Goal: Task Accomplishment & Management: Use online tool/utility

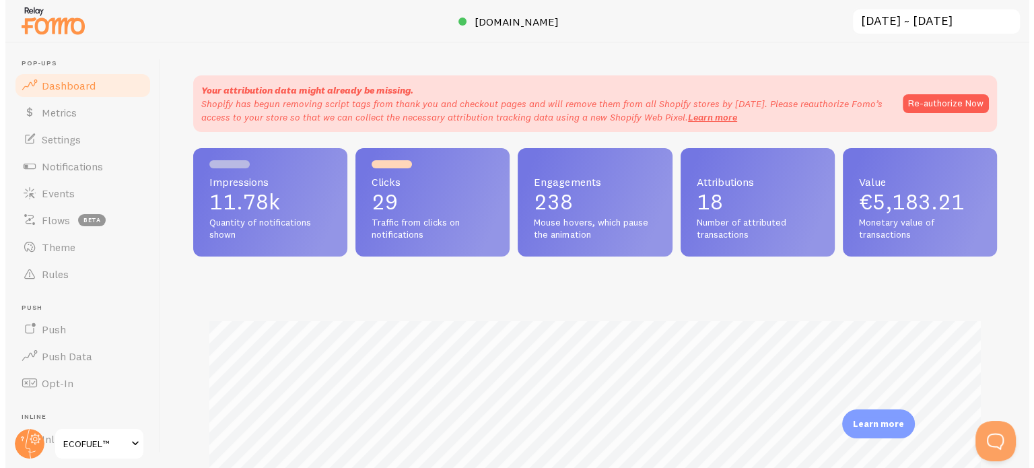
scroll to position [353, 803]
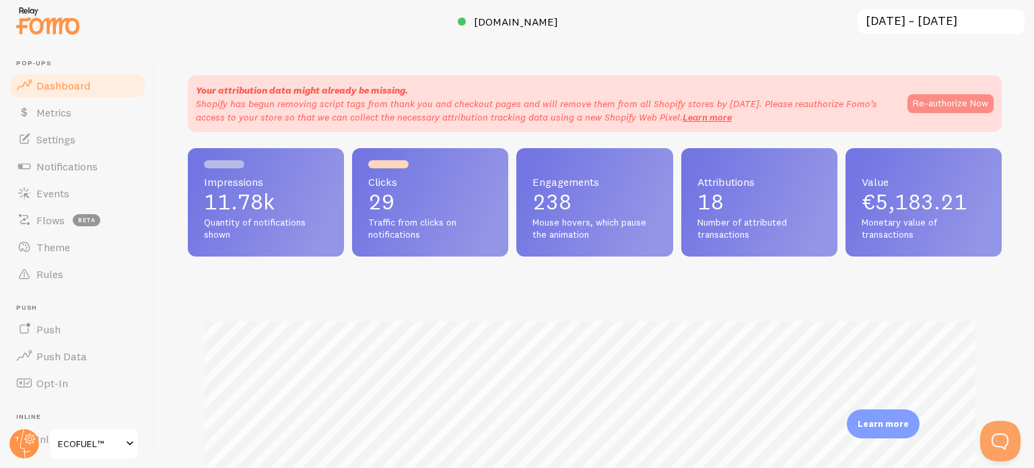
click at [935, 102] on button "Re-authorize Now" at bounding box center [950, 103] width 86 height 19
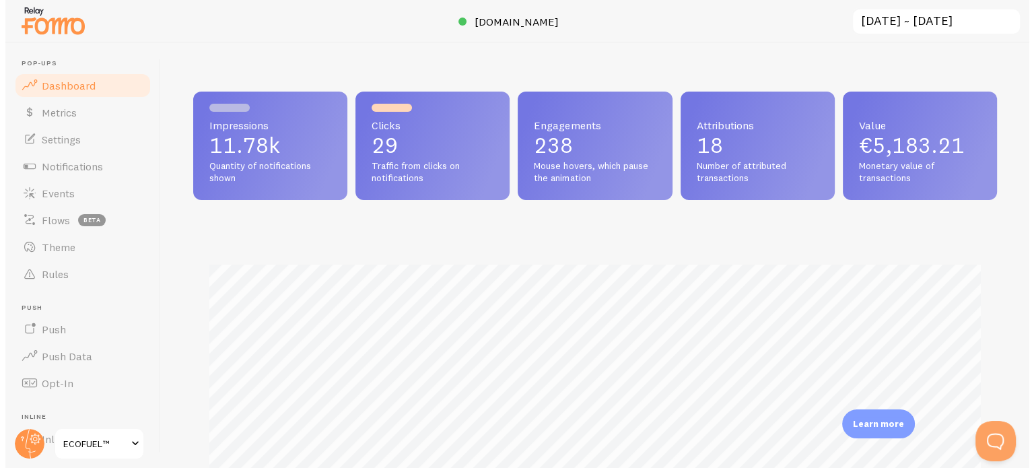
scroll to position [672732, 672282]
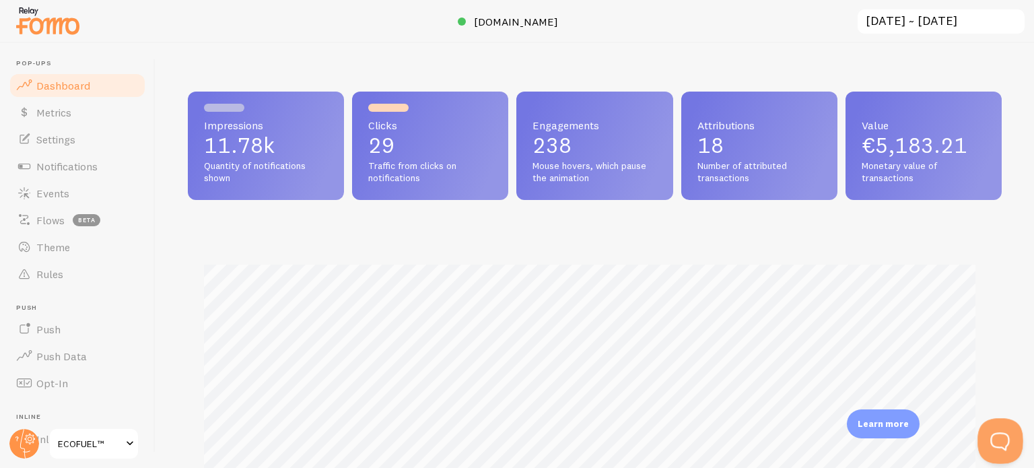
click at [998, 433] on button "Open Beacon popover" at bounding box center [997, 438] width 40 height 40
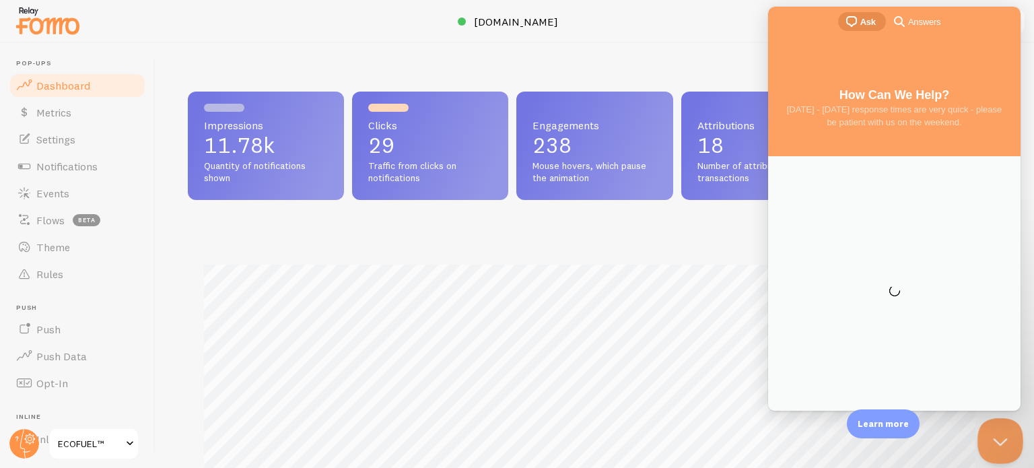
scroll to position [0, 0]
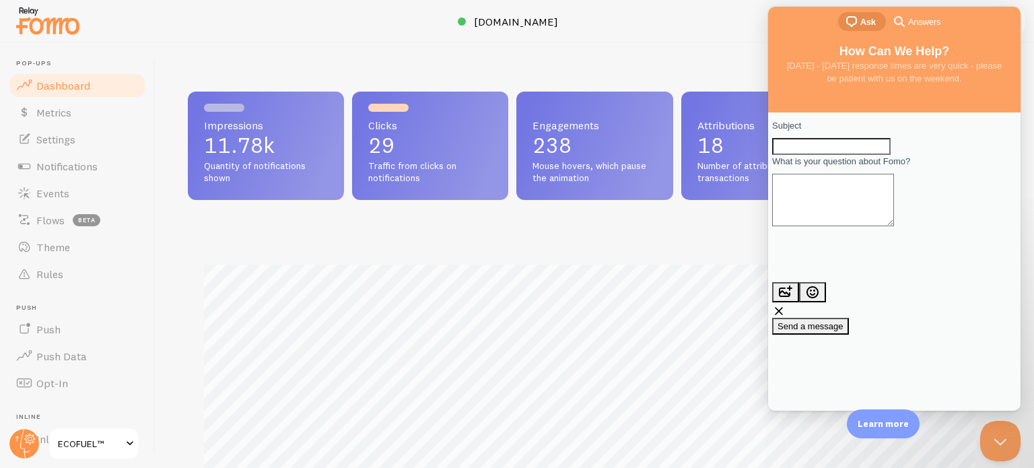
click at [918, 22] on span "Answers" at bounding box center [924, 21] width 32 height 13
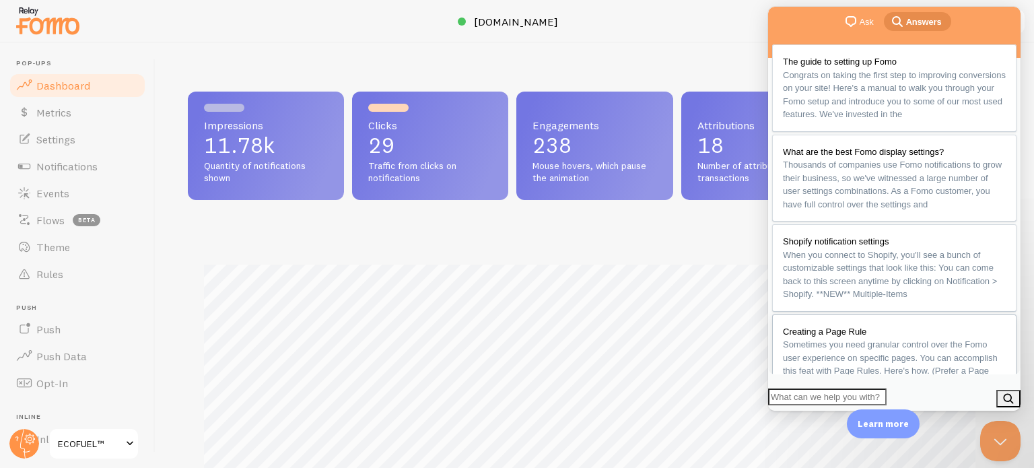
scroll to position [67, 0]
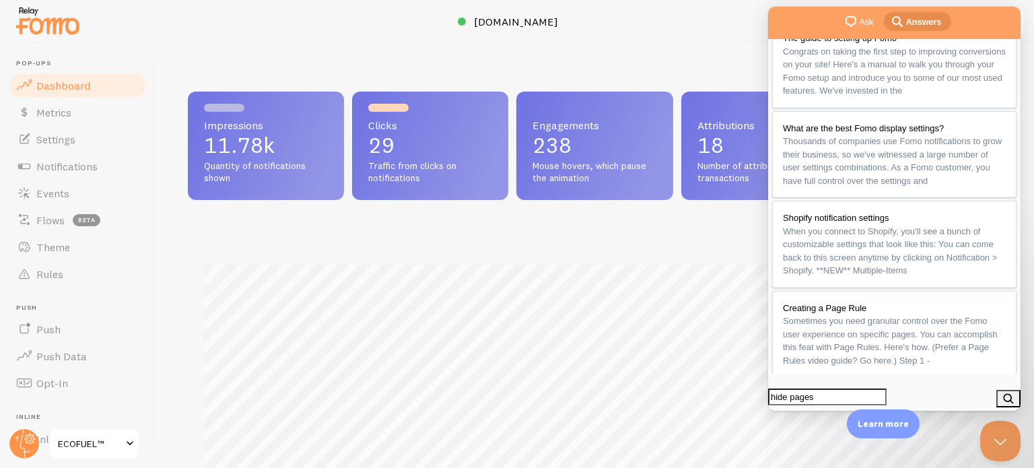
type input "hide pages"
click at [1002, 394] on button "search" at bounding box center [1008, 399] width 24 height 18
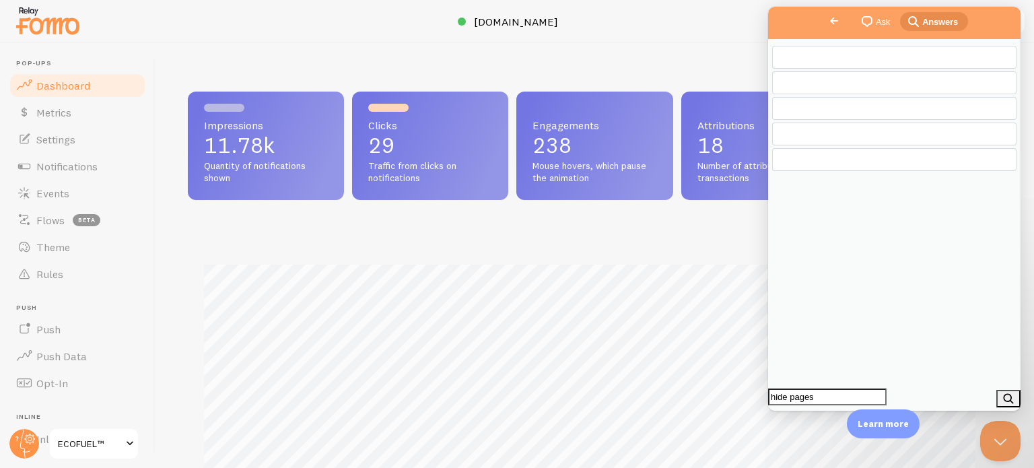
scroll to position [0, 0]
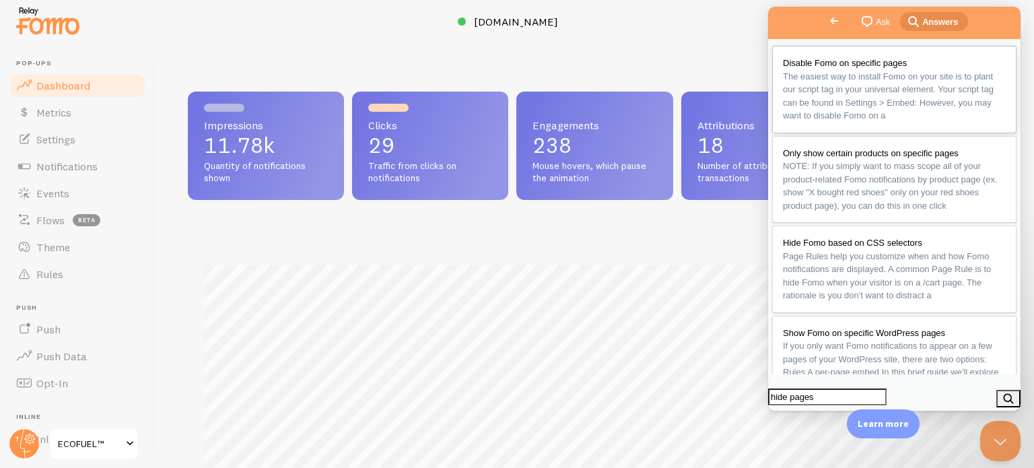
click at [843, 77] on span "The easiest way to install Fomo on your site is to plant our script tag in your…" at bounding box center [888, 96] width 211 height 50
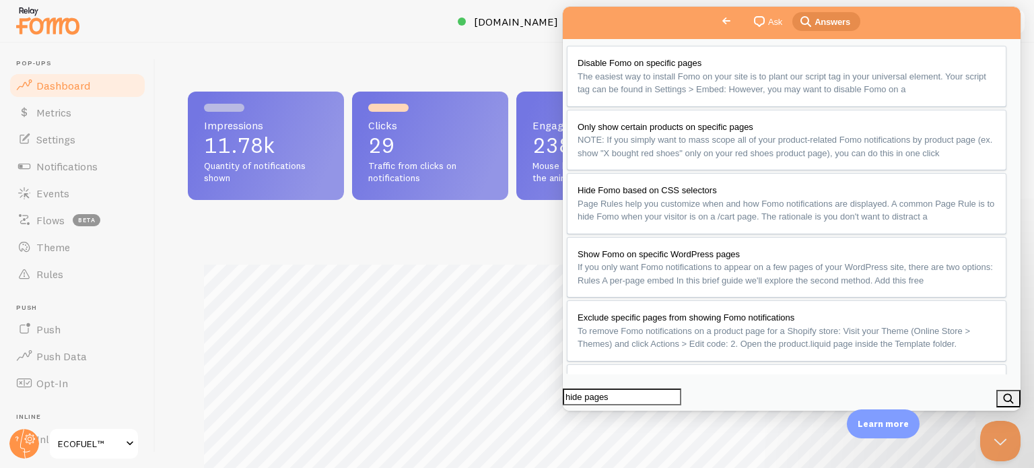
scroll to position [155, 0]
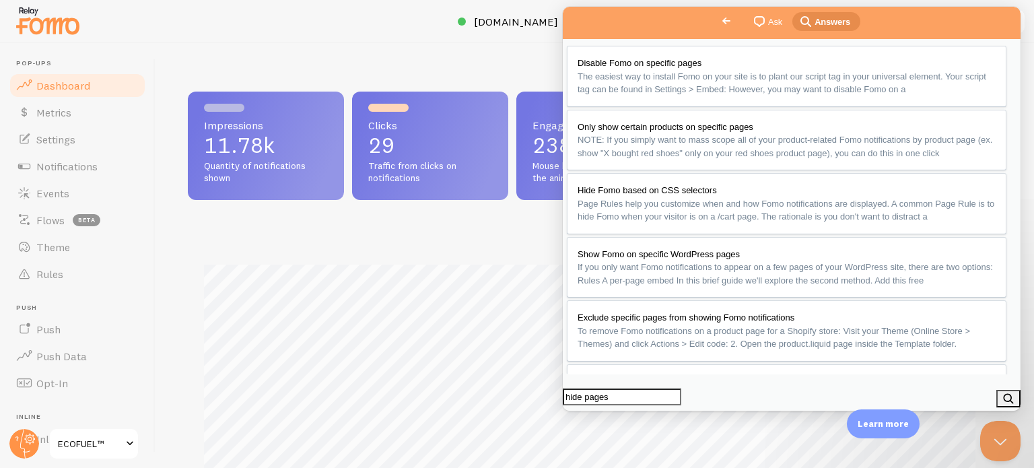
click at [588, 411] on button "Close" at bounding box center [575, 420] width 24 height 18
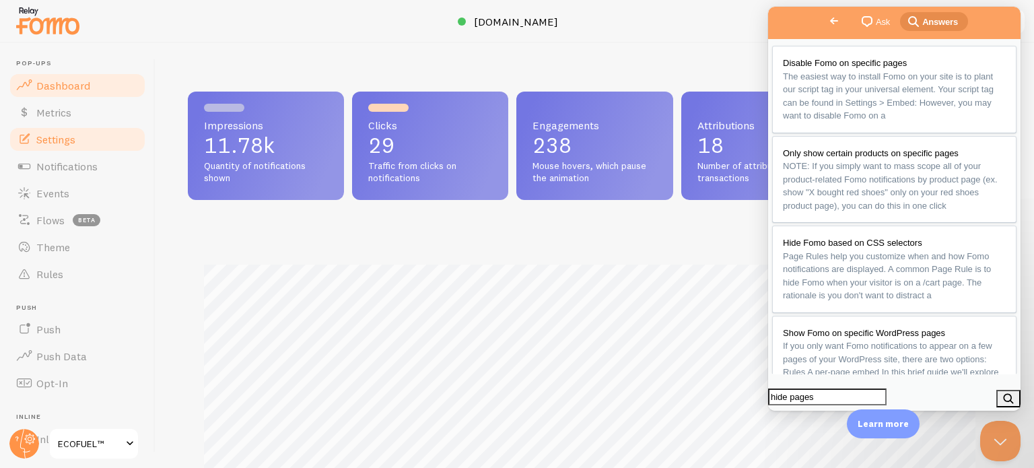
click at [55, 134] on span "Settings" at bounding box center [55, 139] width 39 height 13
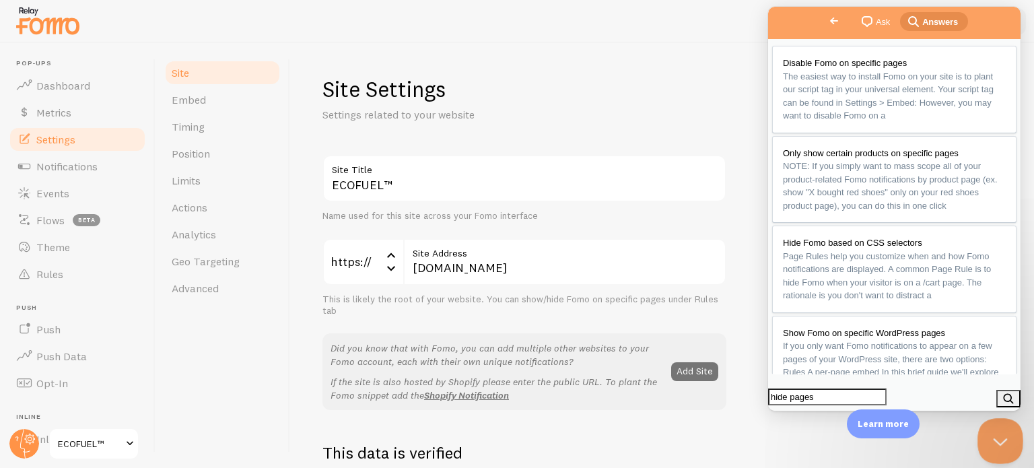
click at [998, 447] on button "Close Beacon popover" at bounding box center [997, 438] width 40 height 40
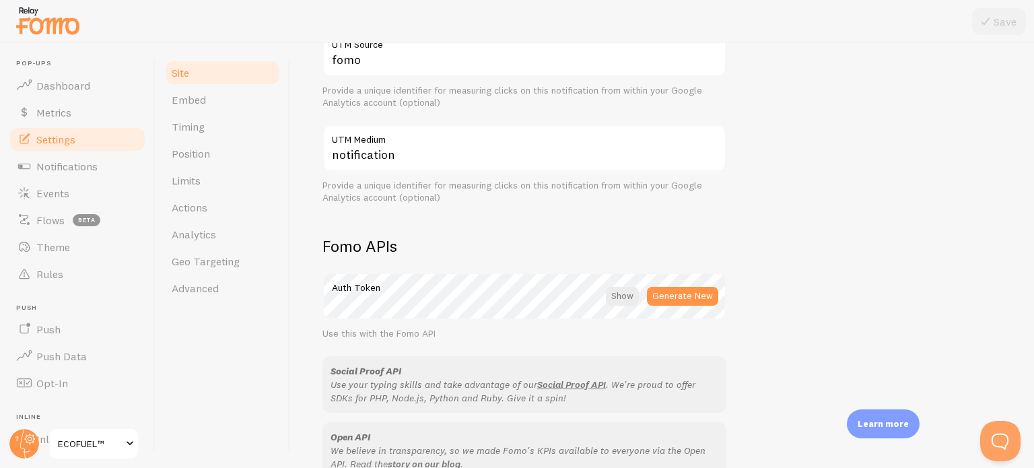
scroll to position [606, 0]
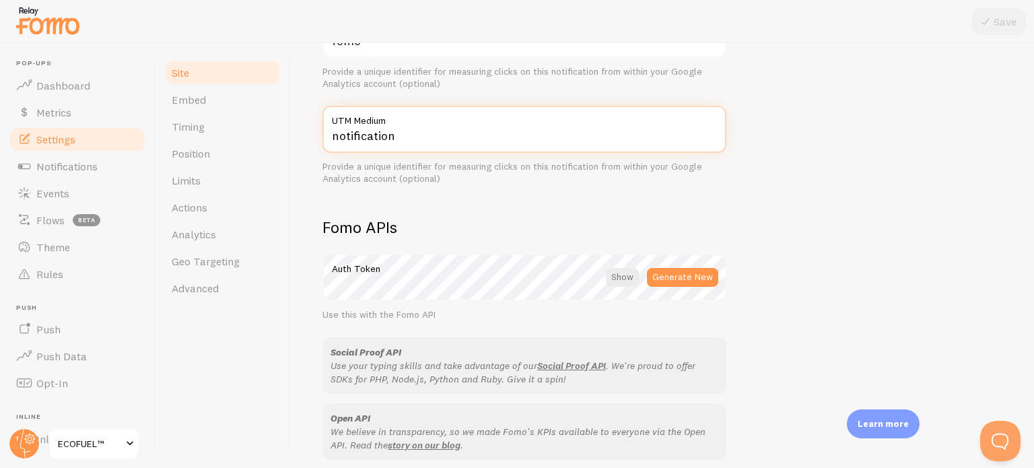
click at [363, 136] on input "notification" at bounding box center [524, 129] width 404 height 47
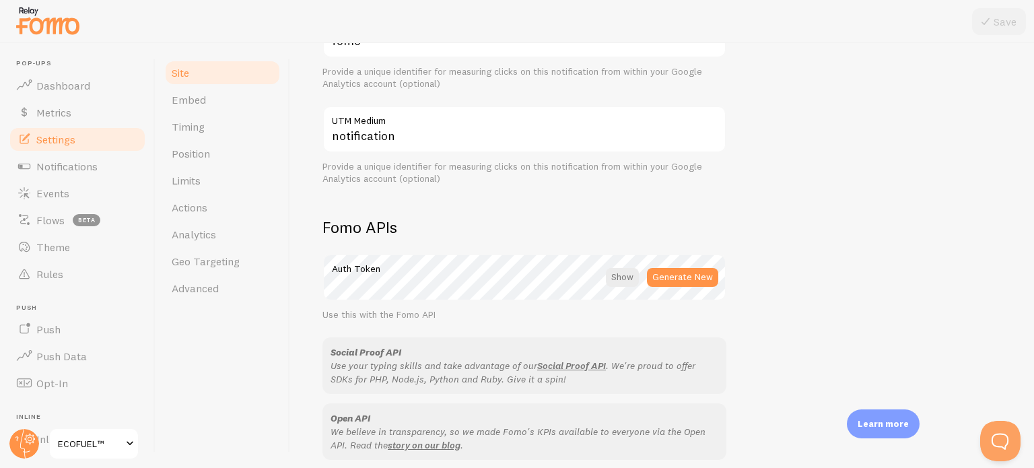
click at [309, 160] on div "Site Settings Settings related to your website ECOFUEL™ Site Title Name used fo…" at bounding box center [662, 255] width 744 height 425
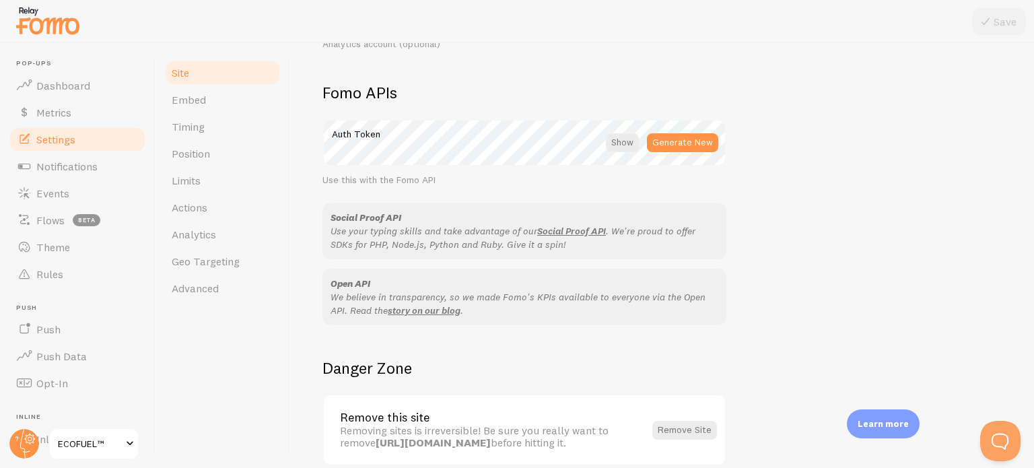
scroll to position [802, 0]
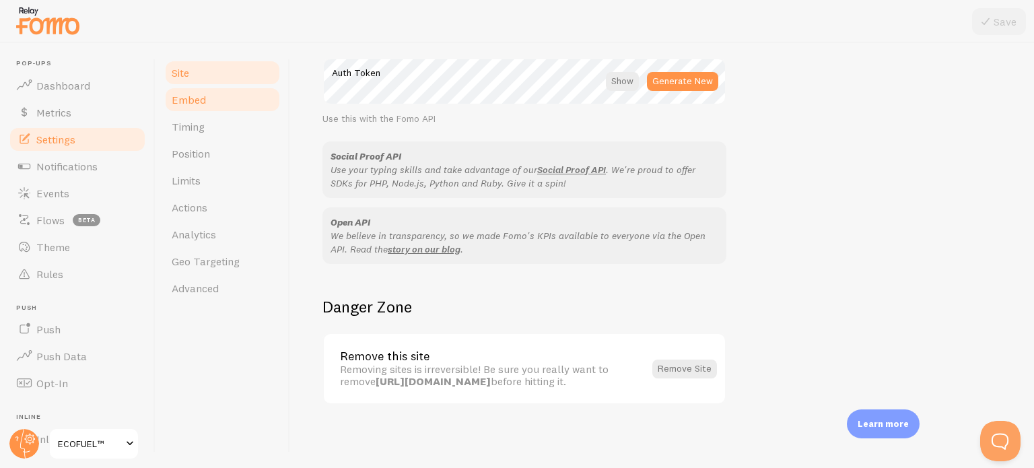
click at [192, 106] on span "Embed" at bounding box center [189, 99] width 34 height 13
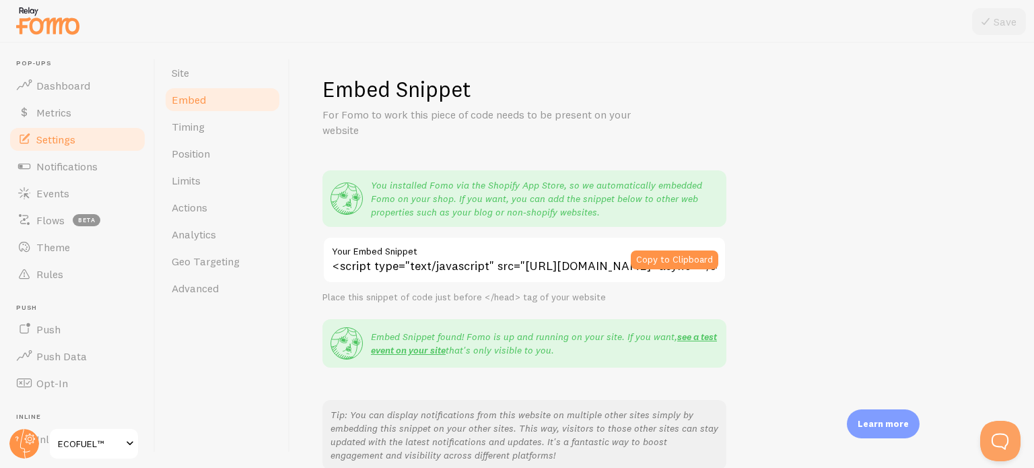
click at [814, 229] on div "Embed Snippet For Fomo to work this piece of code needs to be present on your w…" at bounding box center [661, 366] width 679 height 582
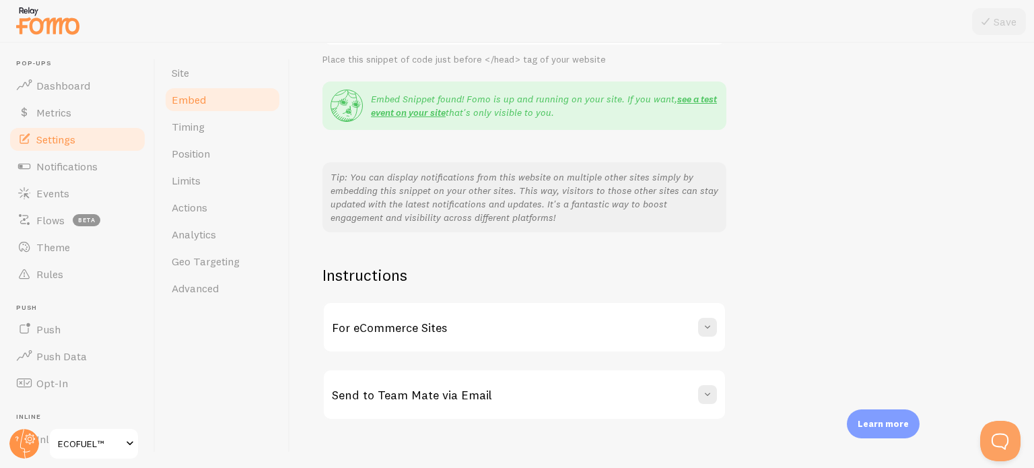
scroll to position [253, 0]
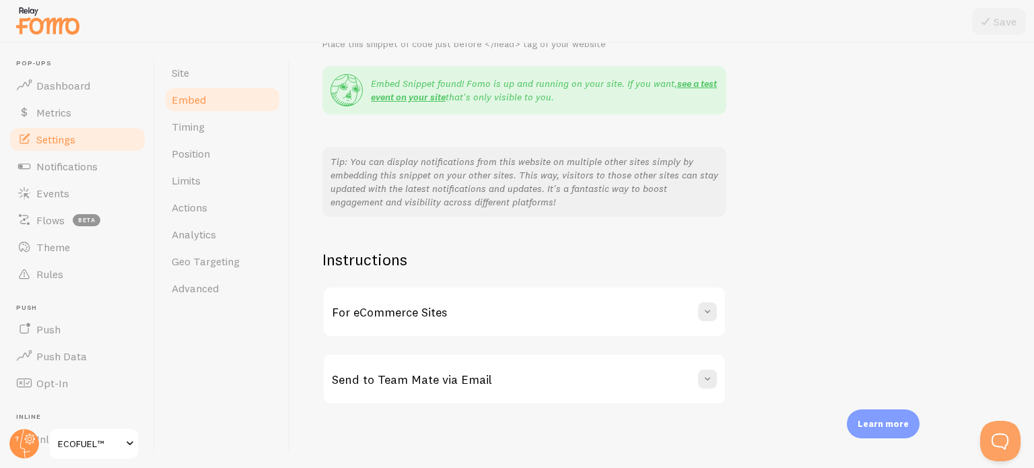
click at [369, 312] on h3 "For eCommerce Sites" at bounding box center [389, 311] width 115 height 15
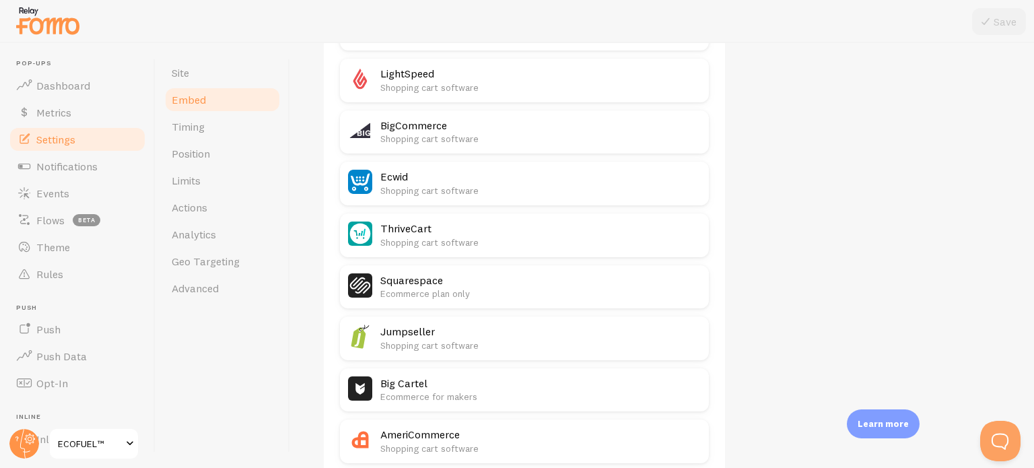
scroll to position [956, 0]
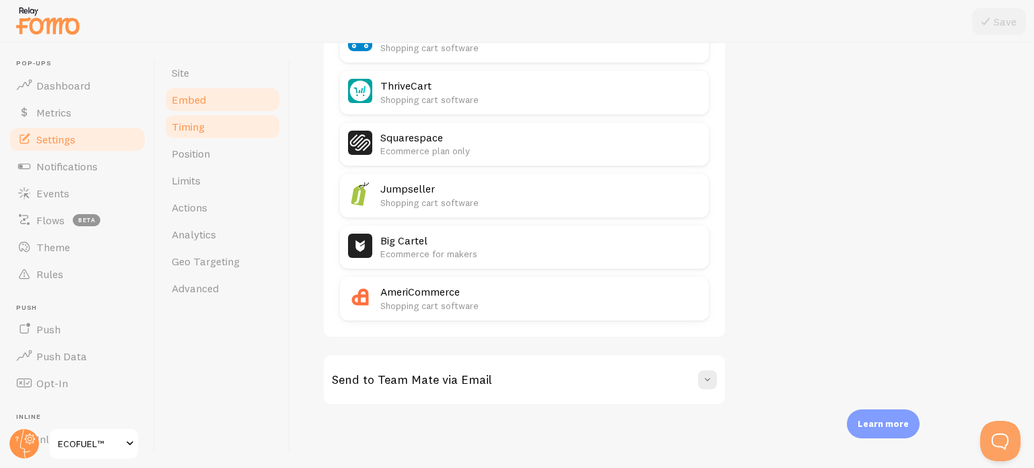
click at [200, 131] on span "Timing" at bounding box center [188, 126] width 33 height 13
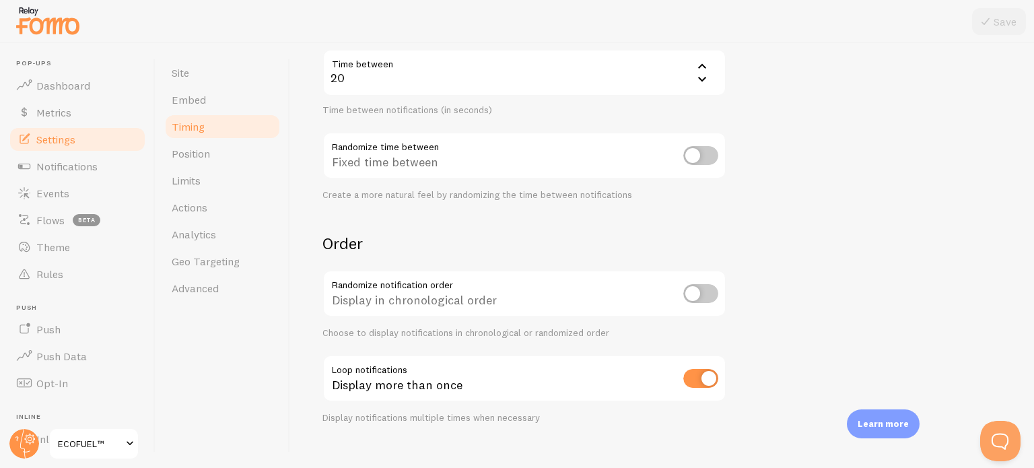
scroll to position [327, 0]
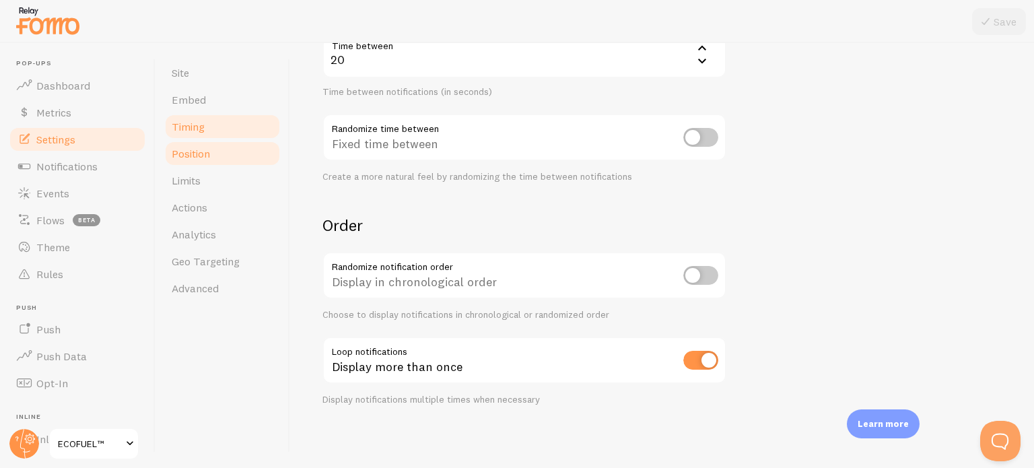
click at [197, 150] on span "Position" at bounding box center [191, 153] width 38 height 13
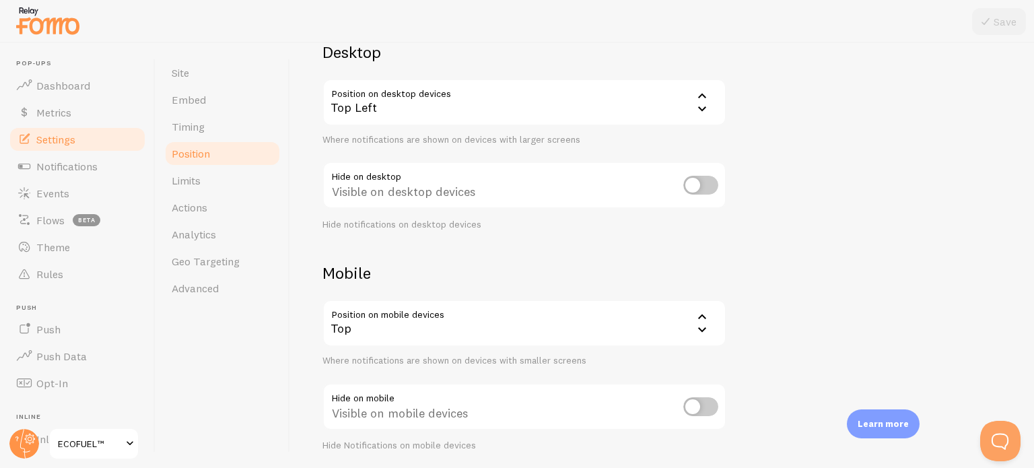
scroll to position [92, 0]
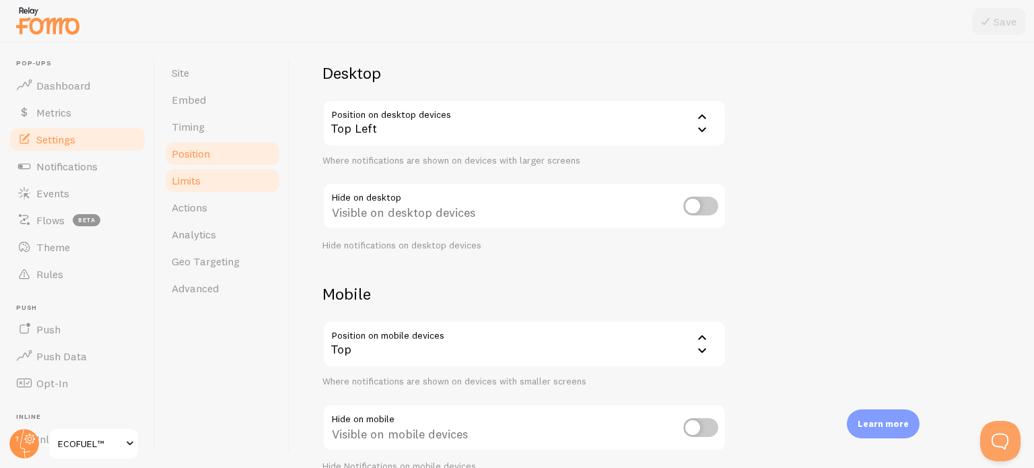
click at [186, 174] on span "Limits" at bounding box center [186, 180] width 29 height 13
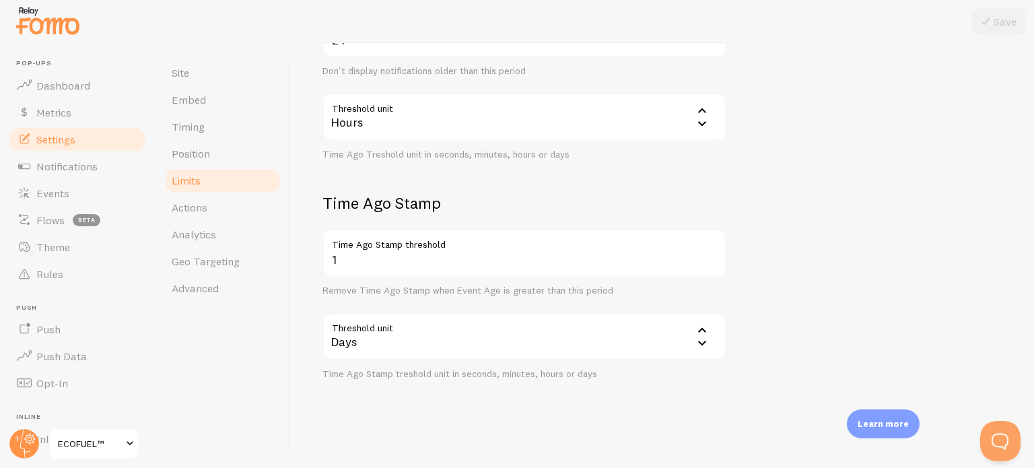
scroll to position [569, 0]
click at [197, 209] on span "Actions" at bounding box center [190, 207] width 36 height 13
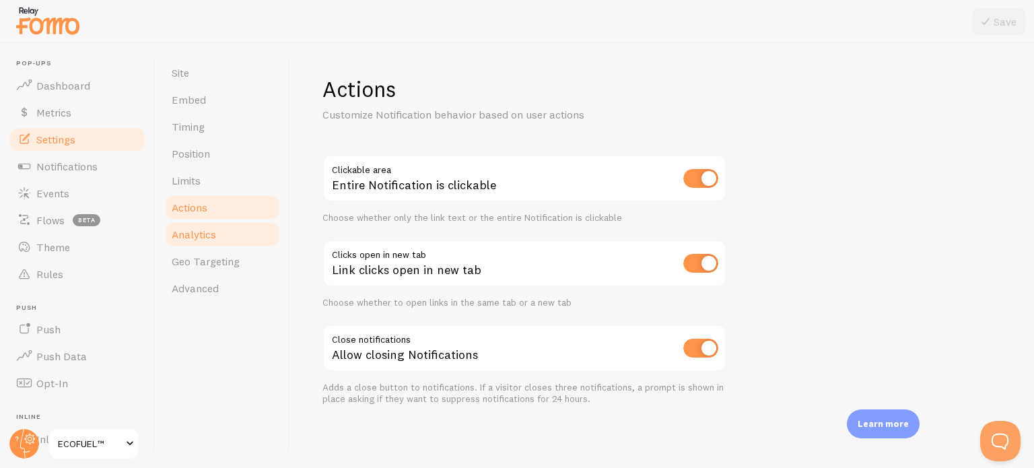
click at [192, 225] on link "Analytics" at bounding box center [223, 234] width 118 height 27
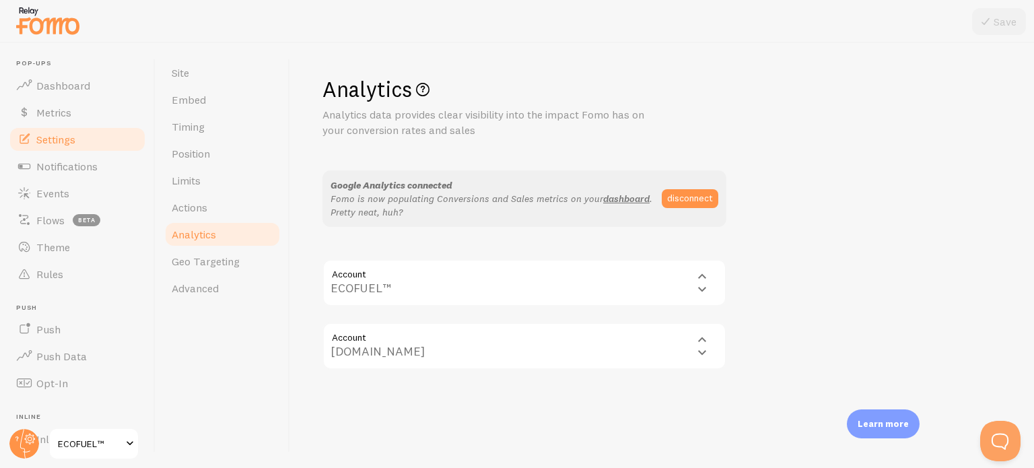
click at [538, 347] on div "Account properties/258034036 [DOMAIN_NAME] [DOMAIN_NAME]" at bounding box center [524, 345] width 404 height 47
click at [191, 264] on span "Geo Targeting" at bounding box center [206, 260] width 68 height 13
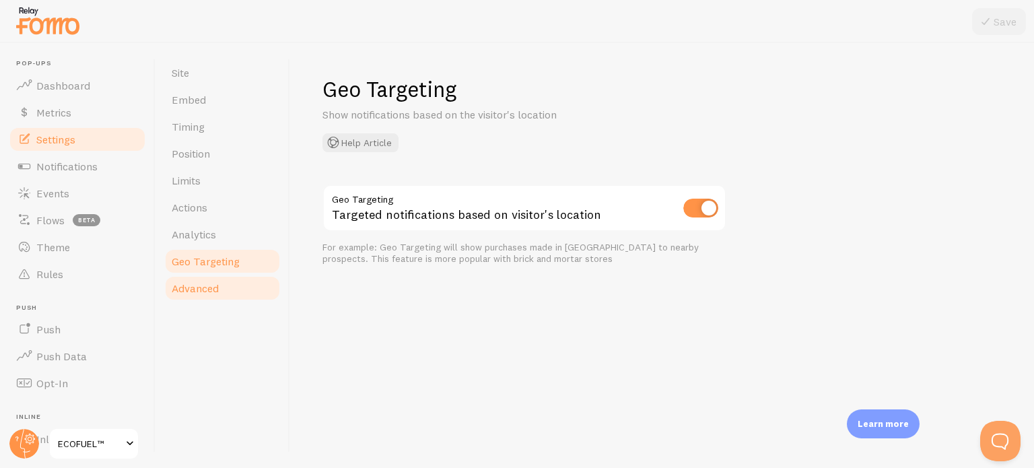
click at [223, 285] on link "Advanced" at bounding box center [223, 288] width 118 height 27
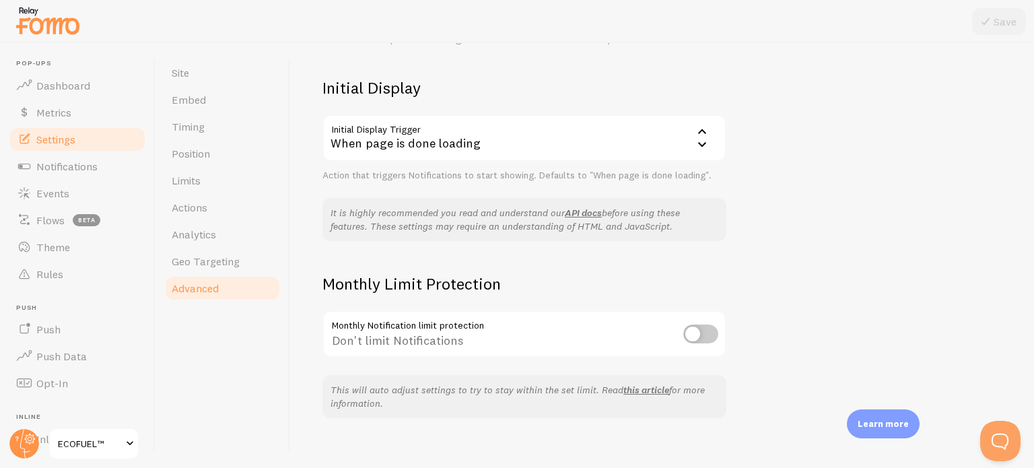
scroll to position [312, 0]
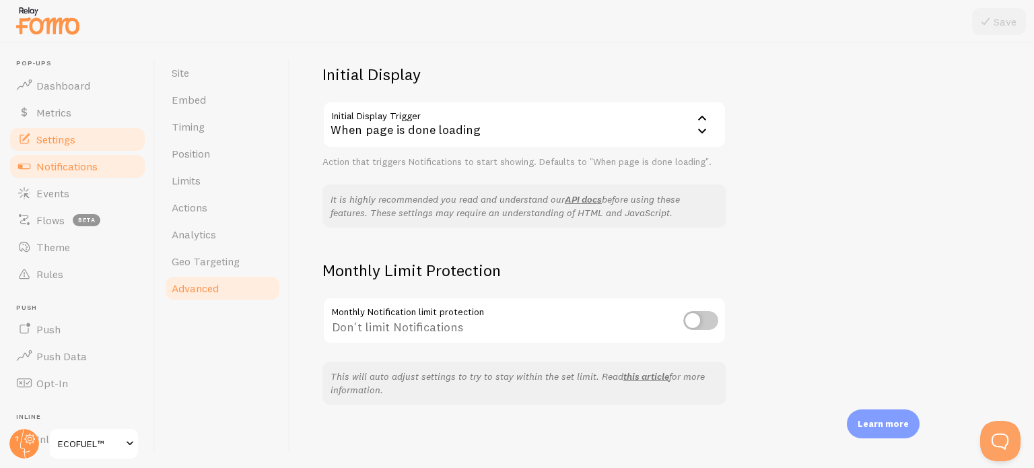
click at [76, 168] on span "Notifications" at bounding box center [66, 166] width 61 height 13
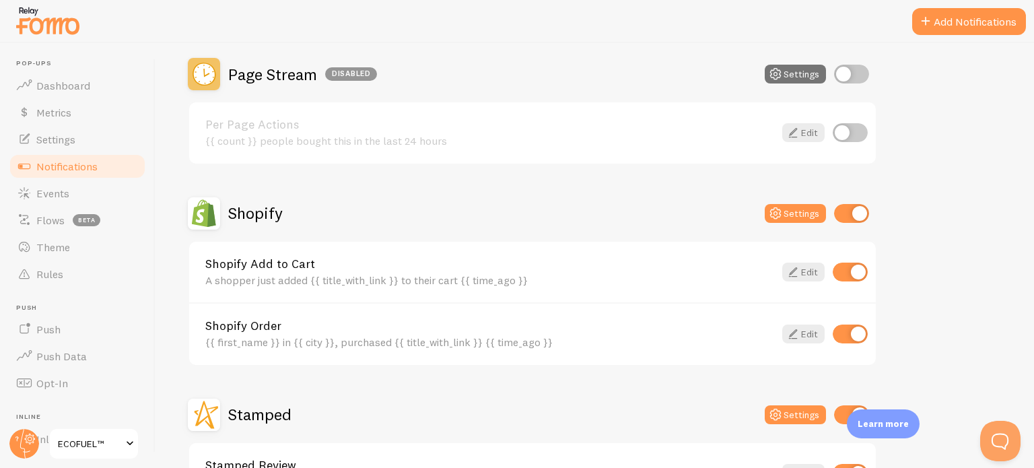
scroll to position [24, 0]
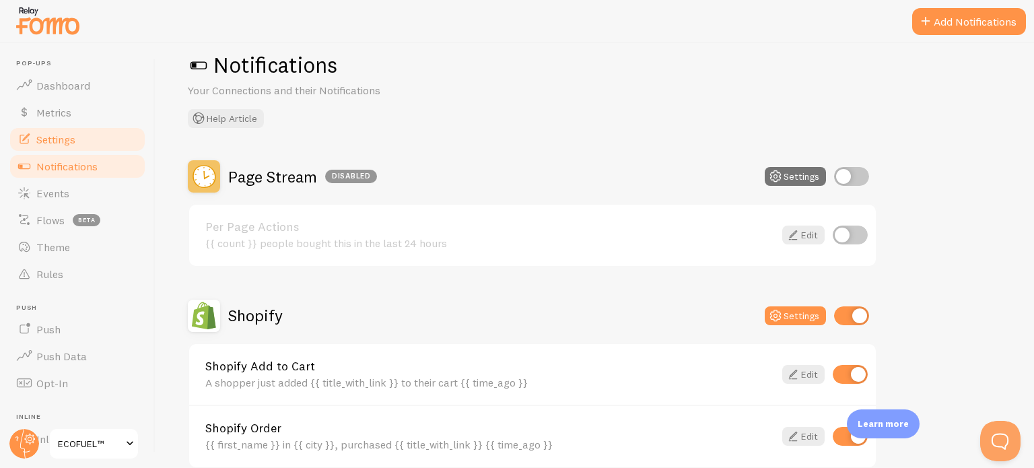
click at [64, 141] on span "Settings" at bounding box center [55, 139] width 39 height 13
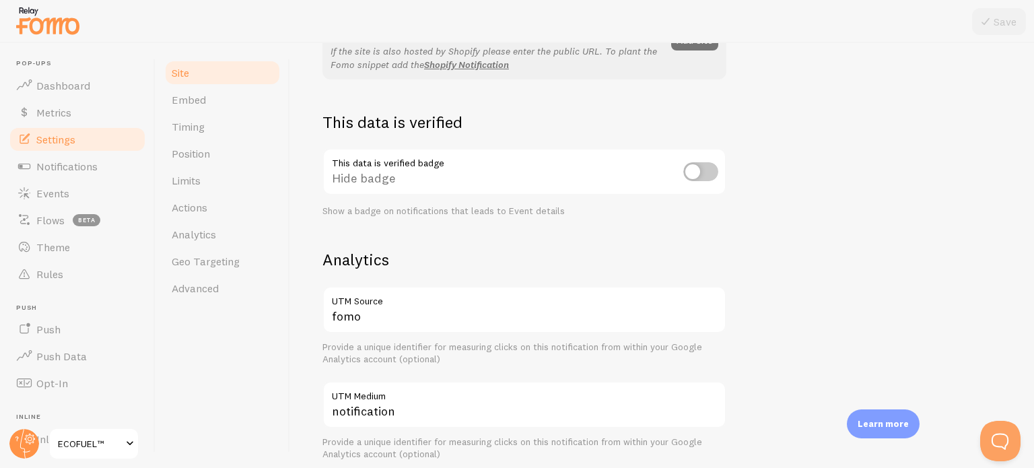
scroll to position [337, 0]
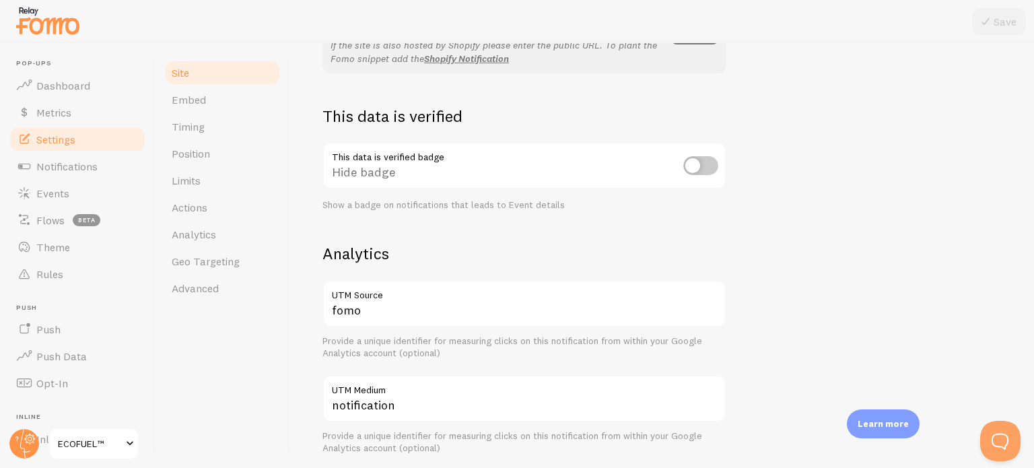
click at [695, 170] on input "checkbox" at bounding box center [700, 165] width 35 height 19
checkbox input "false"
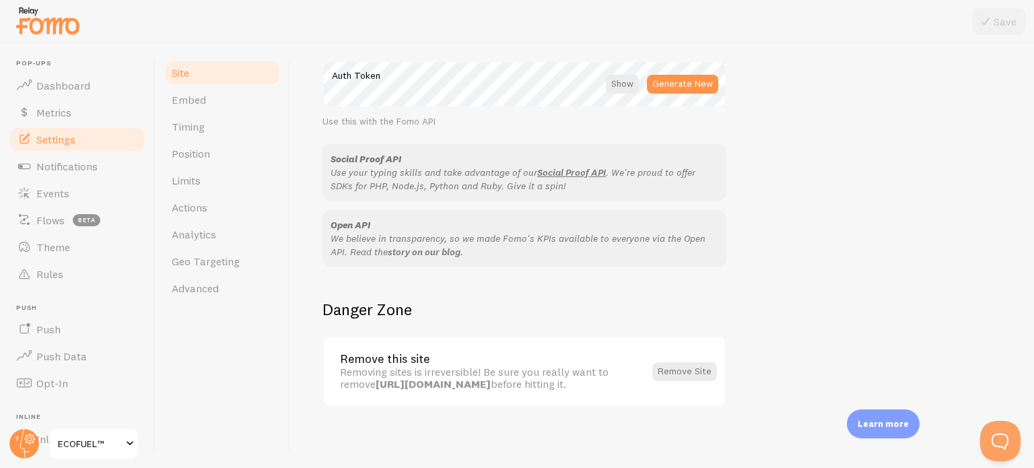
scroll to position [802, 0]
click at [992, 433] on button "Open Beacon popover" at bounding box center [997, 438] width 40 height 40
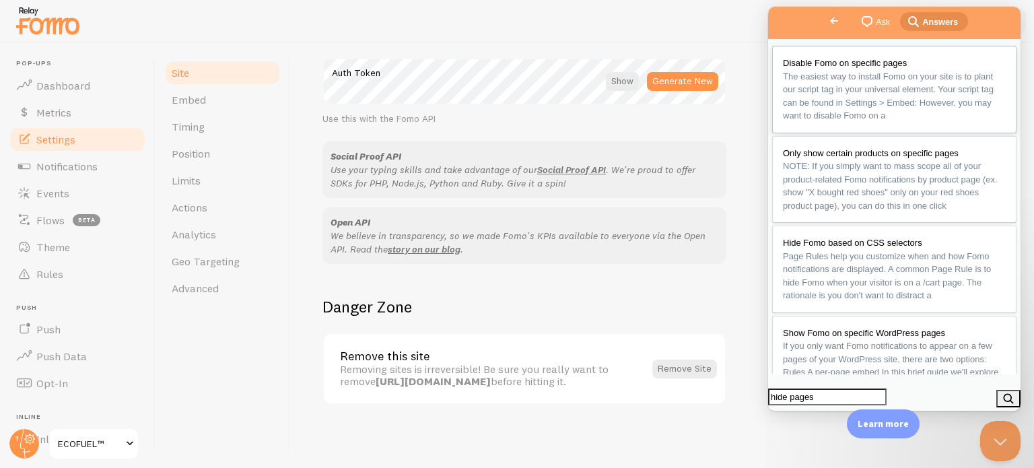
click at [874, 80] on span "The easiest way to install Fomo on your site is to plant our script tag in your…" at bounding box center [888, 96] width 211 height 50
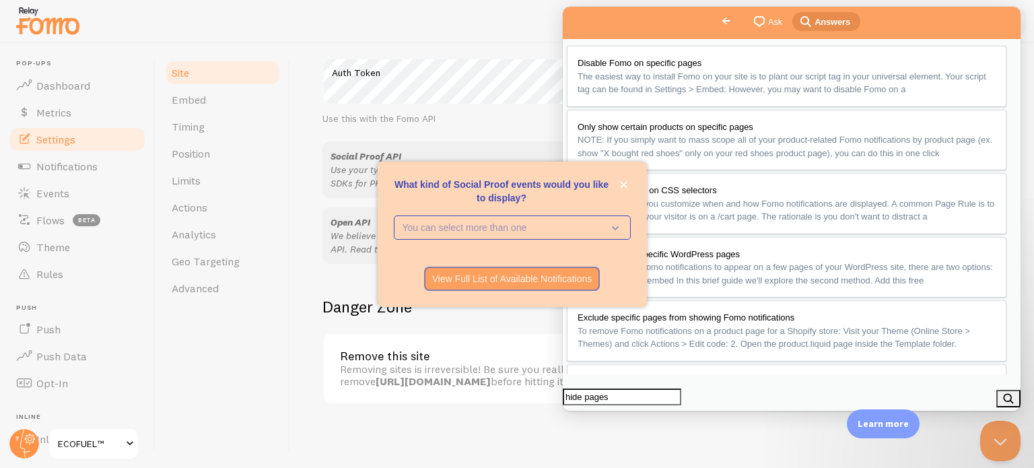
scroll to position [155, 0]
click at [623, 183] on icon "close," at bounding box center [623, 184] width 7 height 7
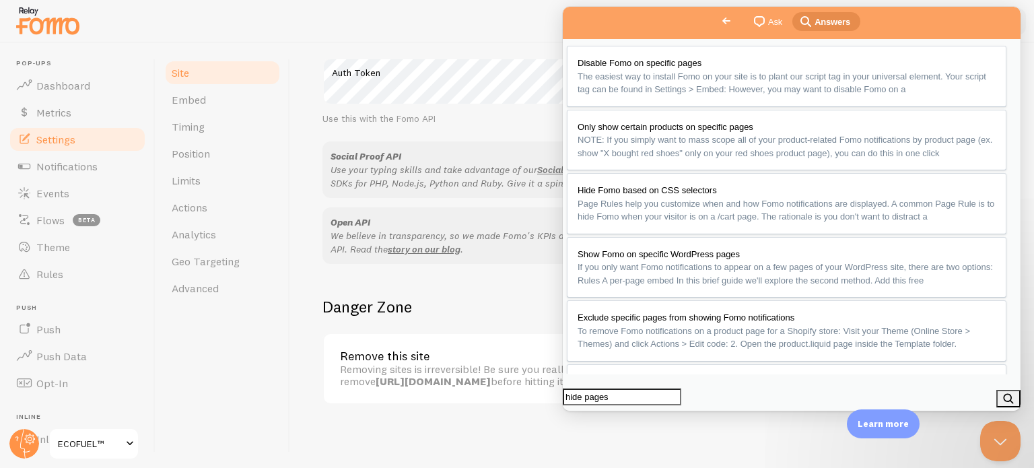
scroll to position [202, 0]
click at [75, 279] on link "Rules" at bounding box center [77, 273] width 139 height 27
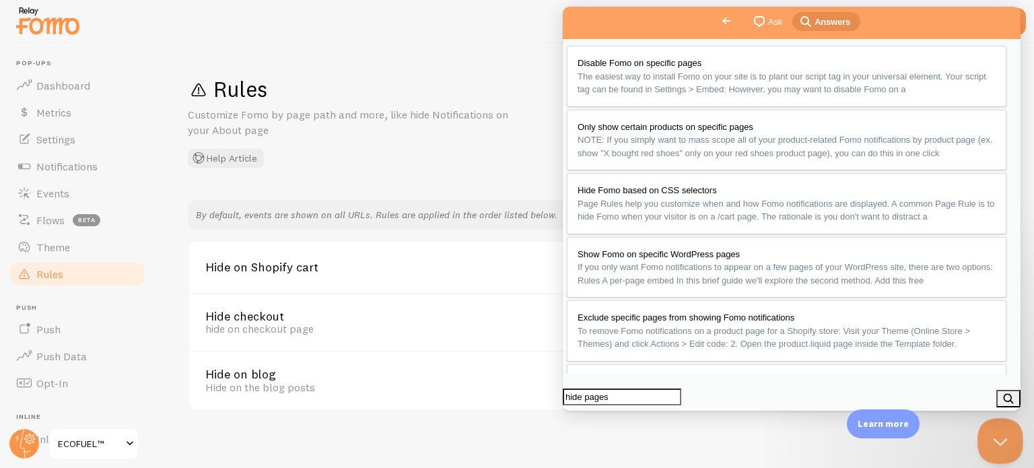
click at [1006, 441] on button "Close Beacon popover" at bounding box center [997, 438] width 40 height 40
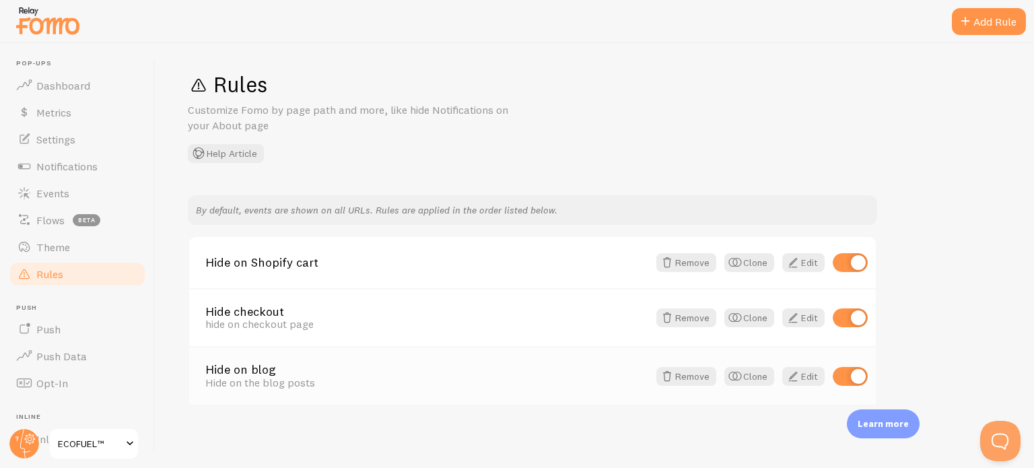
scroll to position [5, 0]
click at [310, 377] on div "Hide on the blog posts" at bounding box center [426, 382] width 443 height 12
click at [800, 374] on span at bounding box center [793, 376] width 16 height 16
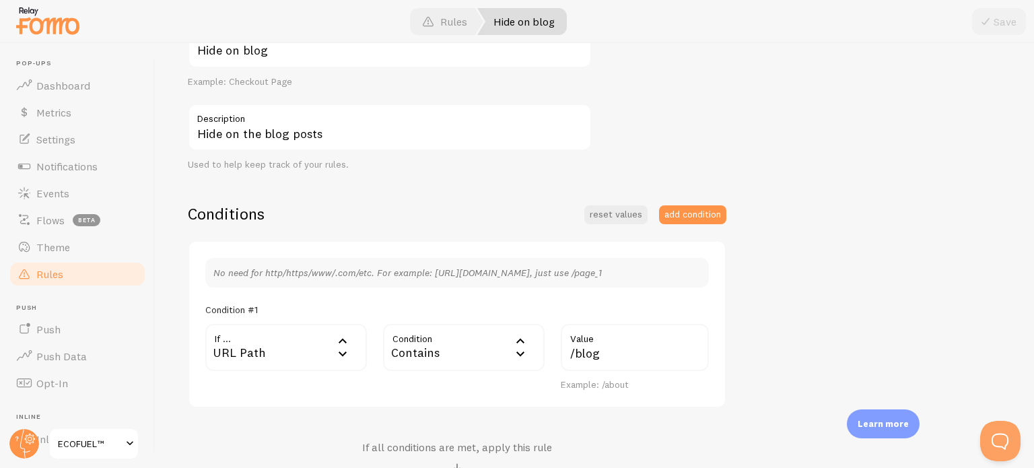
scroll to position [202, 0]
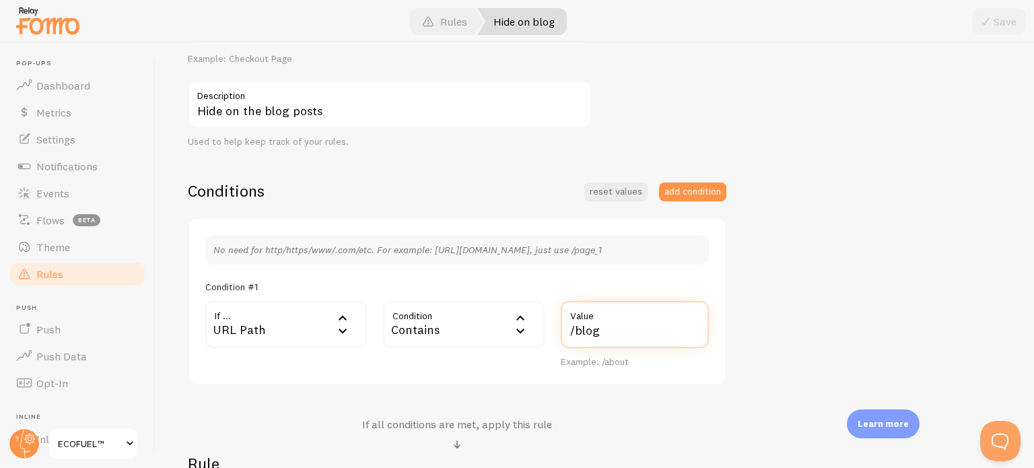
click at [603, 337] on input "/blog" at bounding box center [635, 324] width 148 height 47
type input "/blogs"
click at [990, 24] on span at bounding box center [985, 21] width 16 height 16
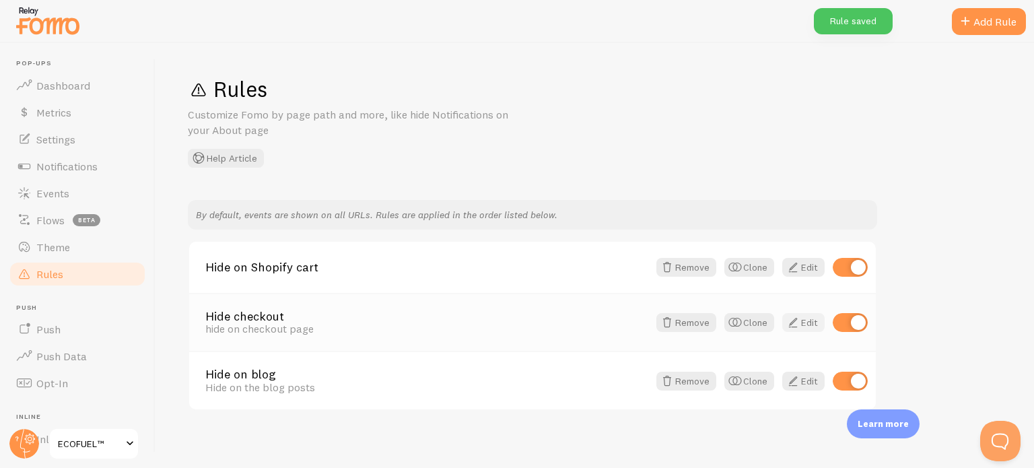
click at [796, 321] on span at bounding box center [793, 322] width 16 height 16
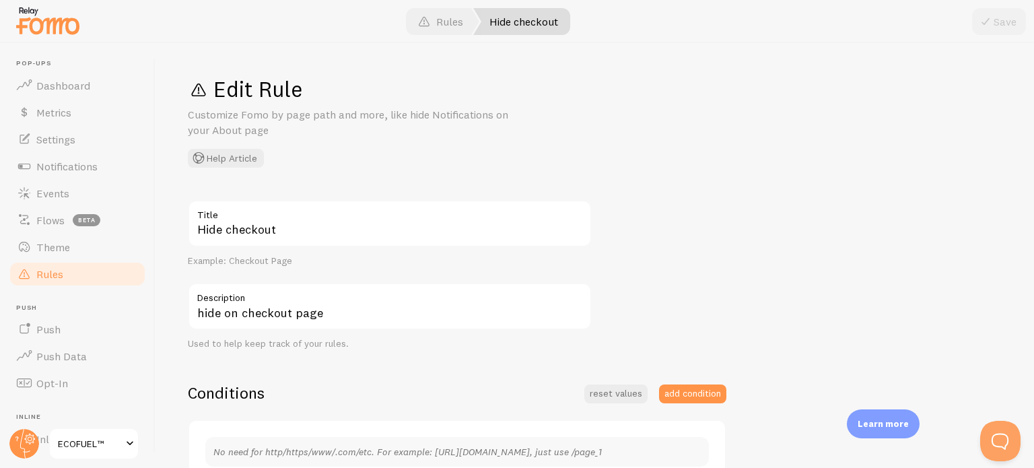
click at [81, 268] on link "Rules" at bounding box center [77, 273] width 139 height 27
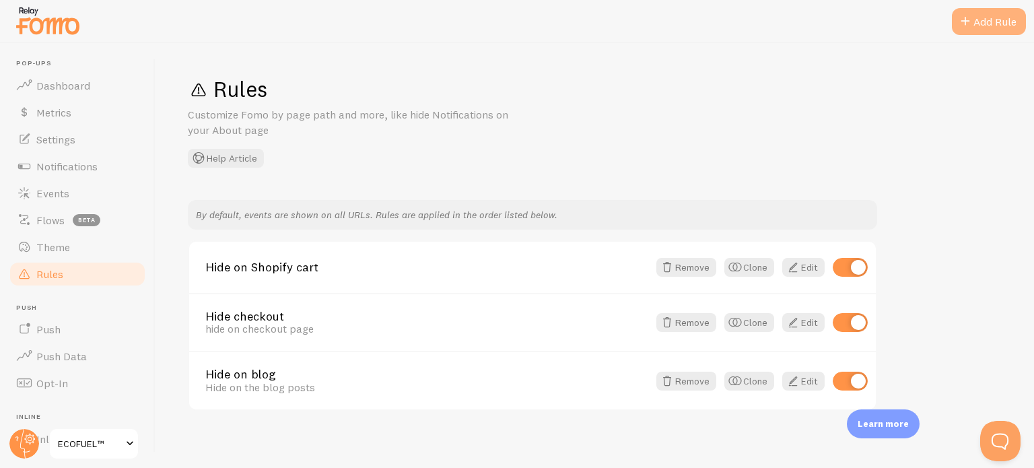
click at [975, 21] on div "Add Rule" at bounding box center [989, 21] width 74 height 27
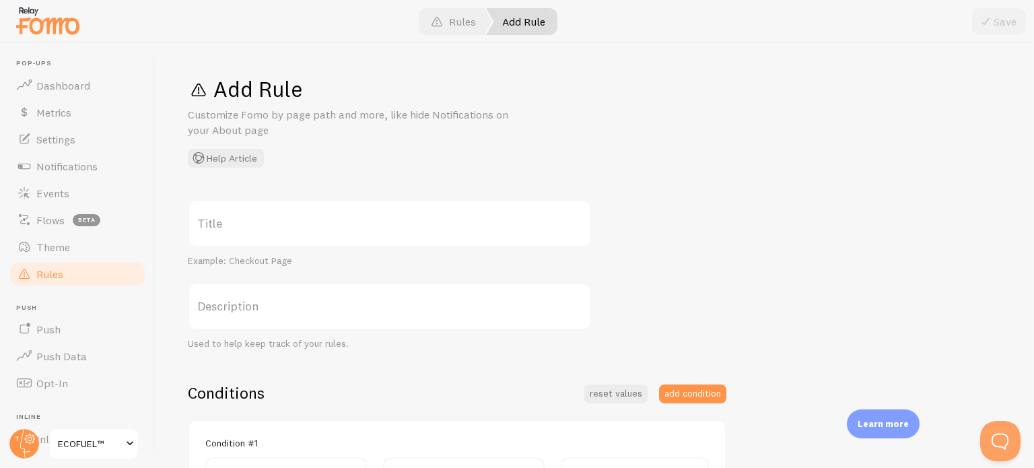
click at [239, 222] on label "Title" at bounding box center [390, 223] width 404 height 47
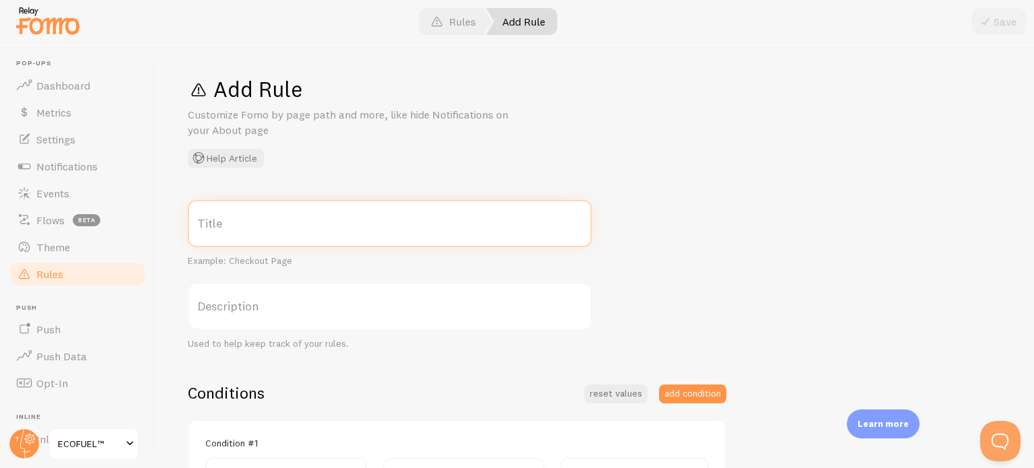
click at [239, 222] on input "Title" at bounding box center [390, 223] width 404 height 47
type input "Hide on Giveaway Pages"
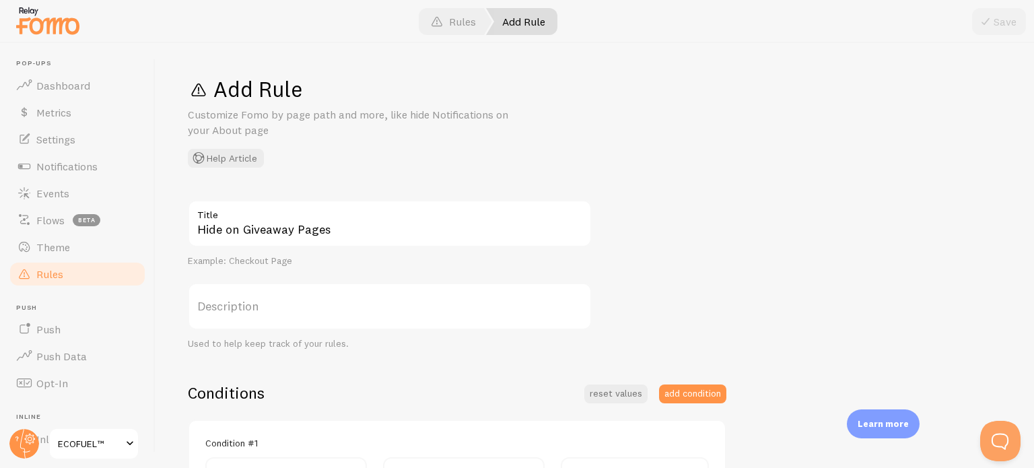
click at [229, 306] on label "Description" at bounding box center [390, 306] width 404 height 47
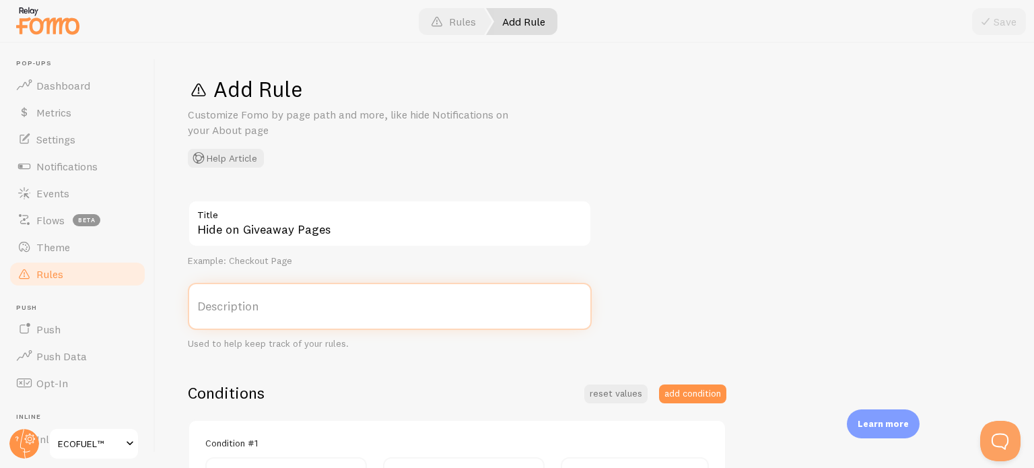
click at [229, 306] on input "Description" at bounding box center [390, 306] width 404 height 47
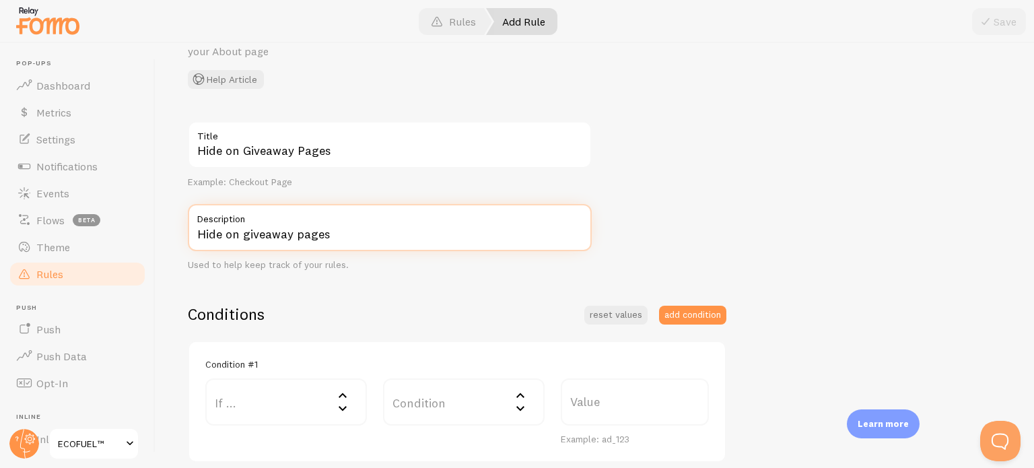
scroll to position [202, 0]
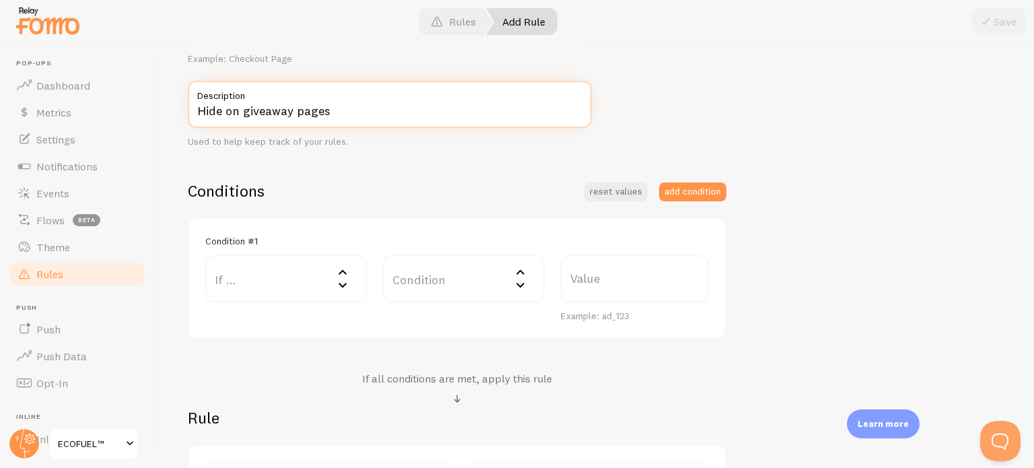
type input "Hide on giveaway pages"
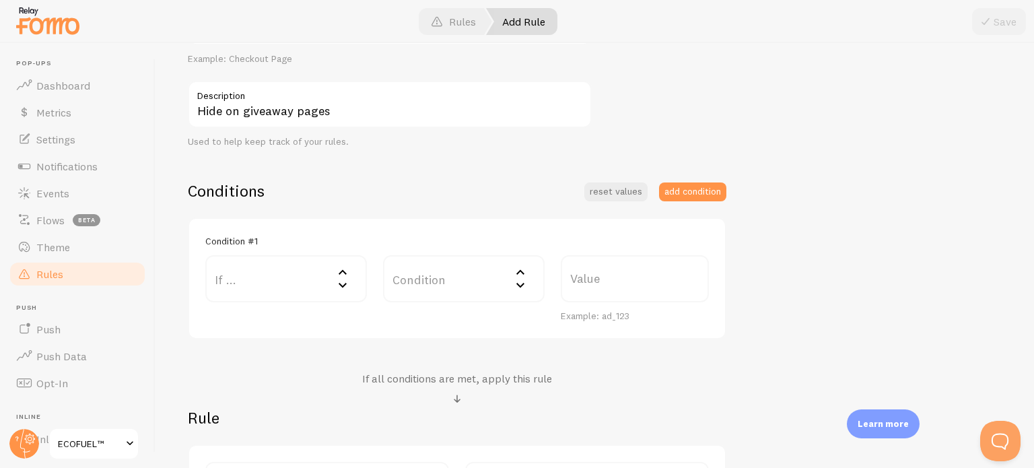
click at [221, 287] on label "If ..." at bounding box center [286, 278] width 162 height 47
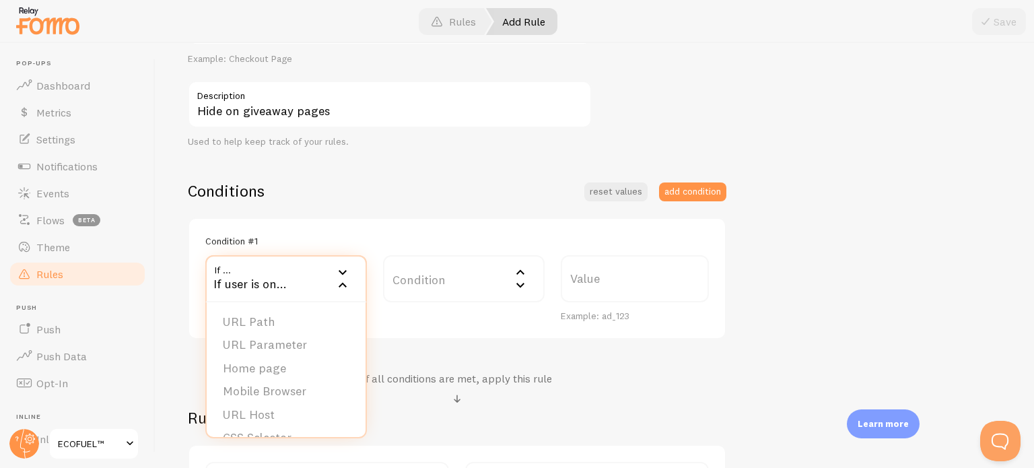
click at [317, 210] on div "Conditions reset values add condition Condition #1 If ... If user is on... URL …" at bounding box center [457, 259] width 538 height 159
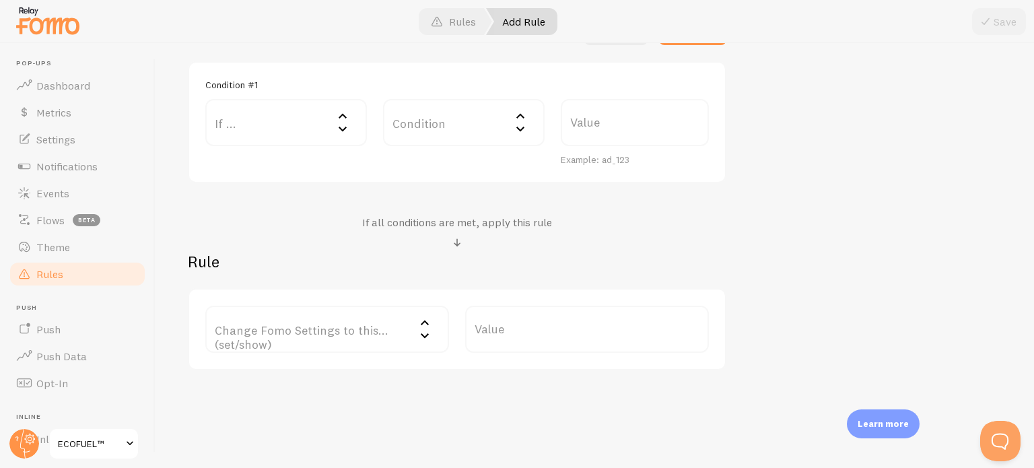
scroll to position [377, 0]
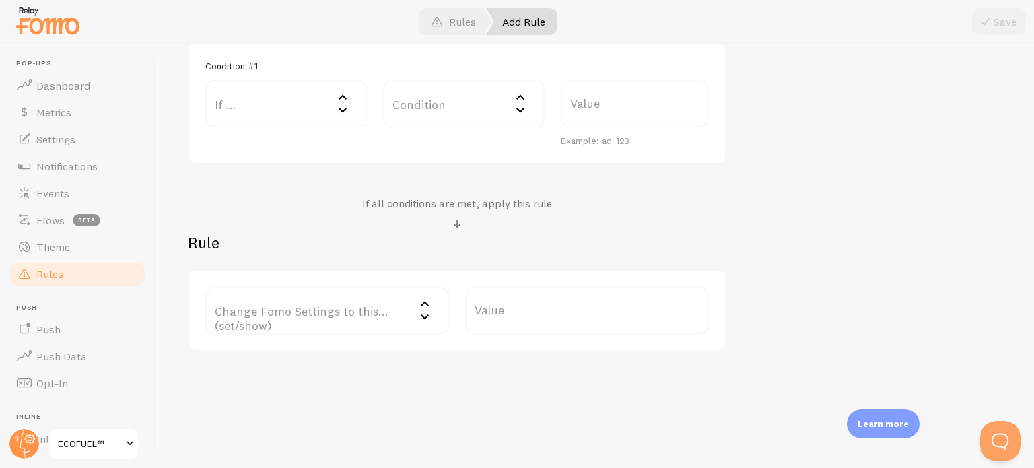
click at [326, 316] on label "Change Fomo Settings to this... (set/show)" at bounding box center [327, 310] width 244 height 47
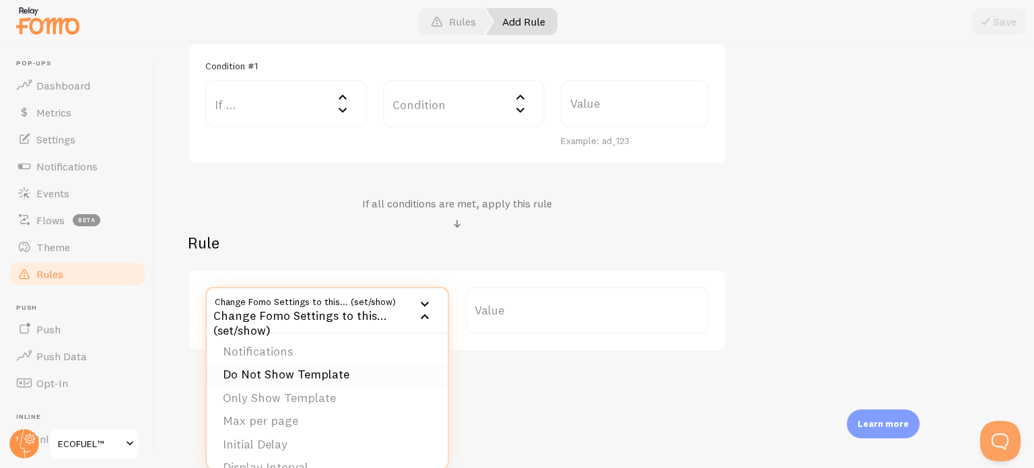
scroll to position [0, 0]
click at [277, 352] on li "Notifications" at bounding box center [327, 354] width 241 height 24
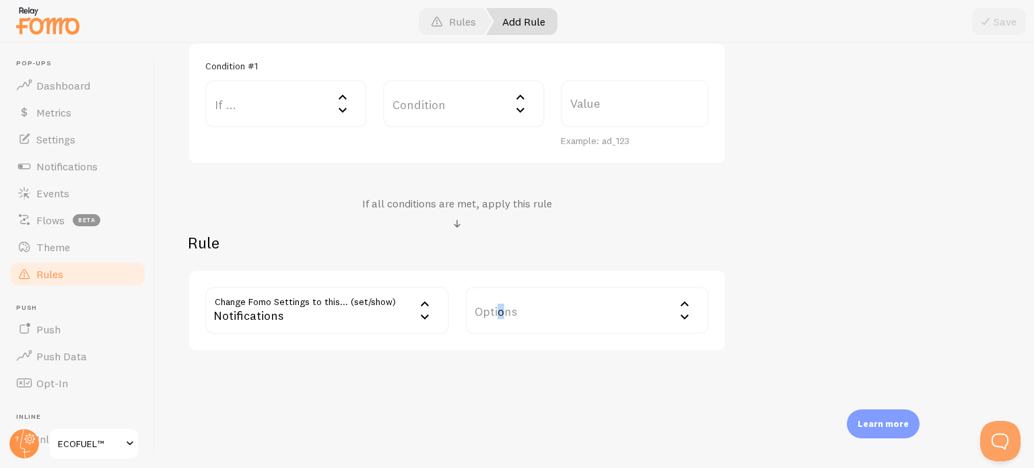
click at [501, 315] on label "Options" at bounding box center [587, 310] width 244 height 47
click at [523, 352] on li "Hide Fomo" at bounding box center [586, 354] width 241 height 24
click at [489, 382] on div "Add Rule Customize Fomo by page path and more, like hide Notifications on your …" at bounding box center [594, 255] width 878 height 425
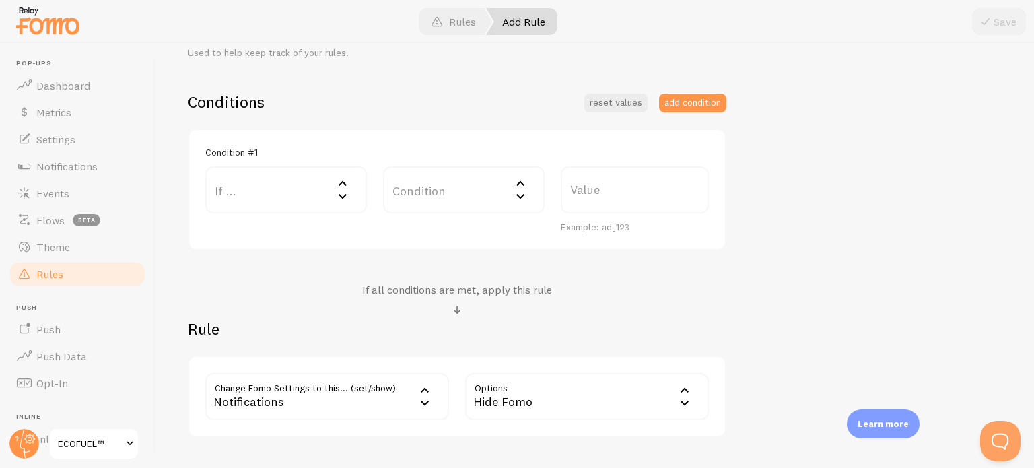
scroll to position [108, 0]
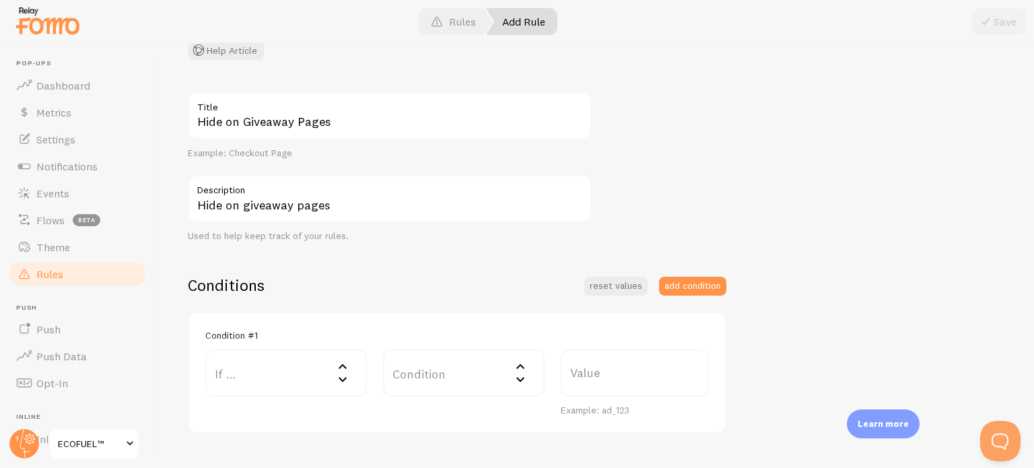
click at [302, 374] on label "If ..." at bounding box center [286, 372] width 162 height 47
click at [267, 382] on div "If user is on..." at bounding box center [286, 372] width 162 height 47
click at [284, 370] on label "If ..." at bounding box center [286, 372] width 162 height 47
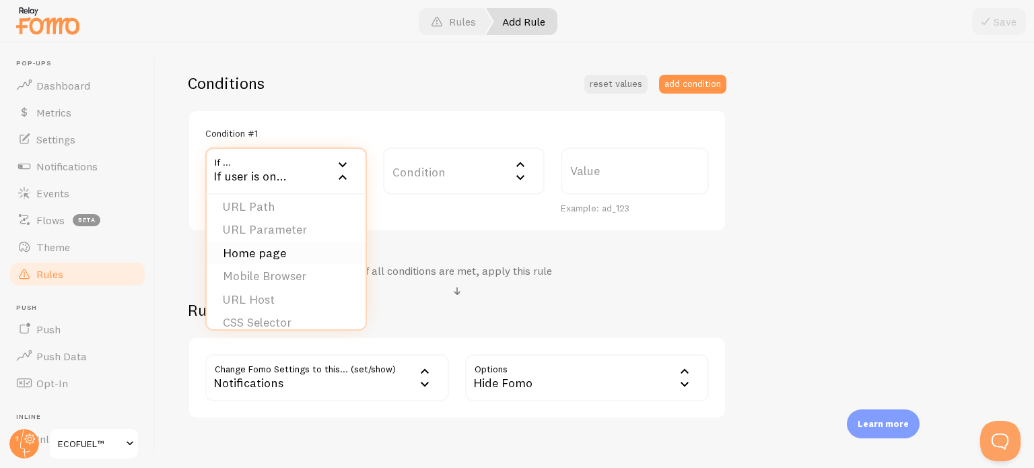
scroll to position [0, 0]
click at [252, 215] on li "URL Path" at bounding box center [286, 215] width 159 height 24
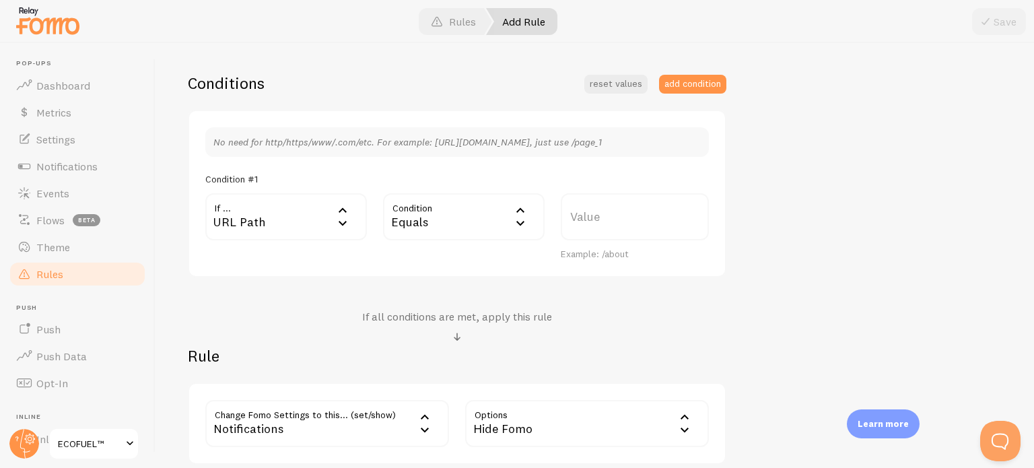
click at [423, 223] on div "Equals" at bounding box center [464, 216] width 162 height 47
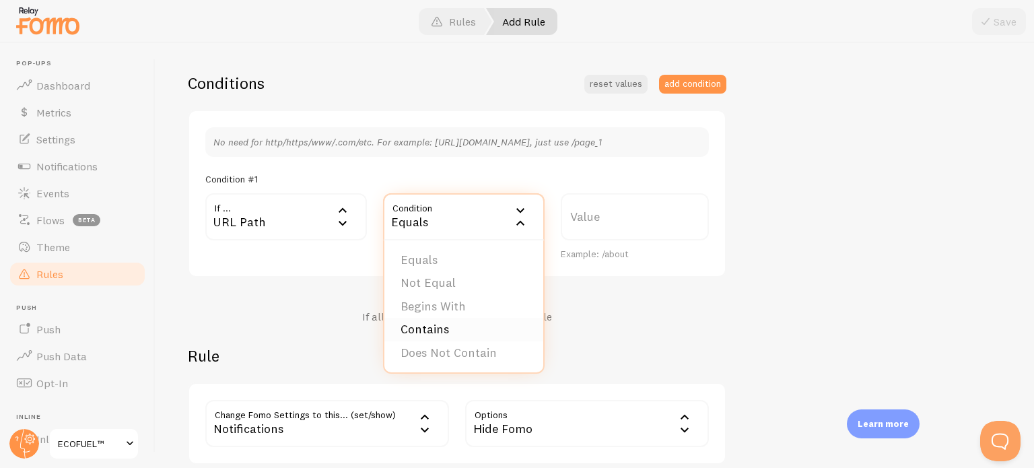
click at [434, 330] on li "Contains" at bounding box center [463, 330] width 159 height 24
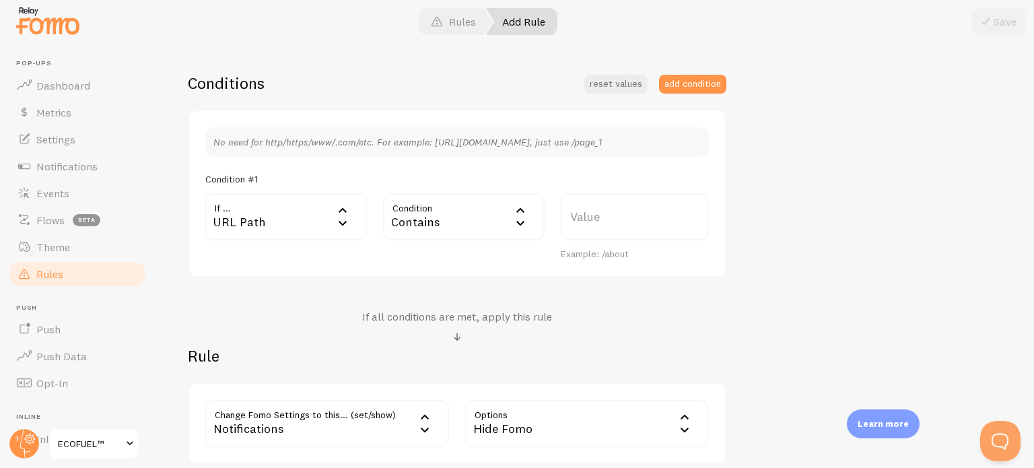
click at [600, 228] on label "Value" at bounding box center [635, 216] width 148 height 47
click at [600, 228] on input "Value" at bounding box center [635, 216] width 148 height 47
drag, startPoint x: 605, startPoint y: 215, endPoint x: 588, endPoint y: 207, distance: 18.4
click at [588, 207] on label "Value" at bounding box center [635, 216] width 148 height 47
click at [588, 207] on input "Value" at bounding box center [635, 216] width 148 height 47
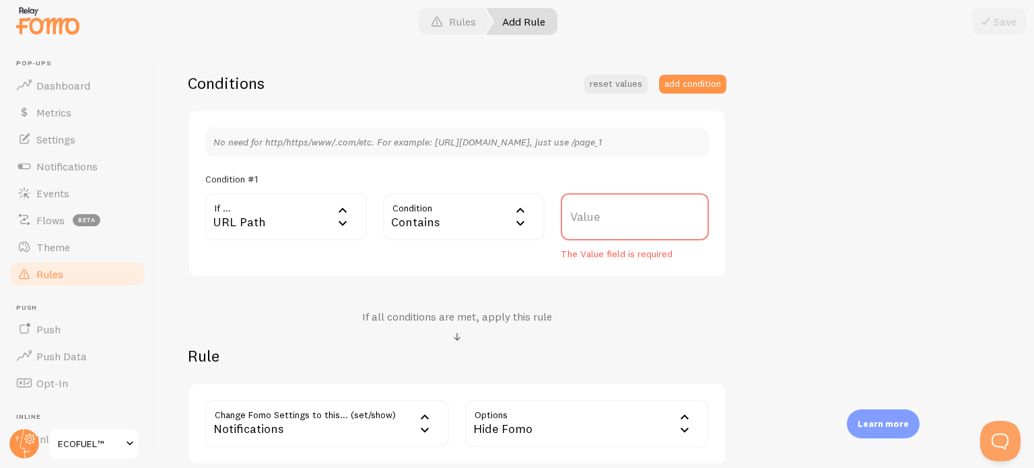
click at [573, 218] on label "Value" at bounding box center [635, 216] width 148 height 47
click at [573, 218] on input "Value" at bounding box center [635, 216] width 148 height 47
paste input "/giveaway"
type input "/giveaway"
click at [701, 295] on div "Conditions reset values add condition No need for http/https/www/.com/etc. For …" at bounding box center [457, 269] width 538 height 392
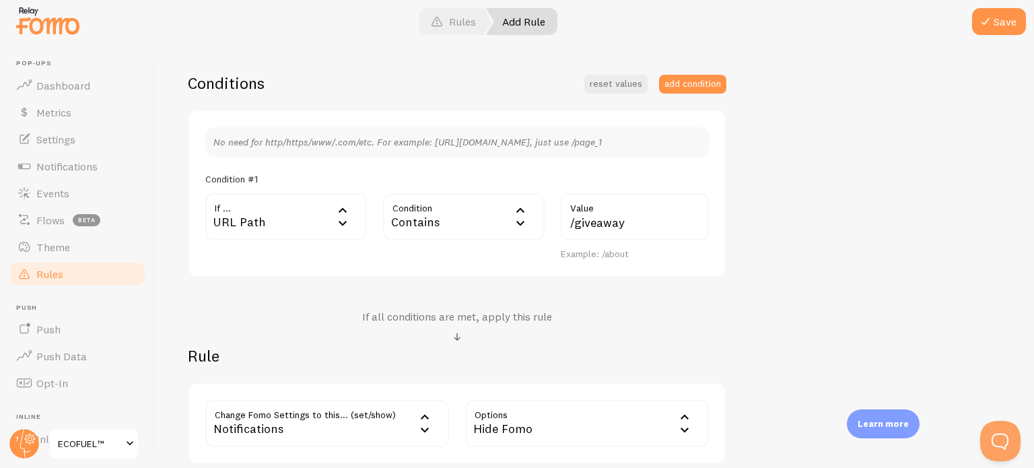
click at [423, 229] on div "Contains" at bounding box center [464, 216] width 162 height 47
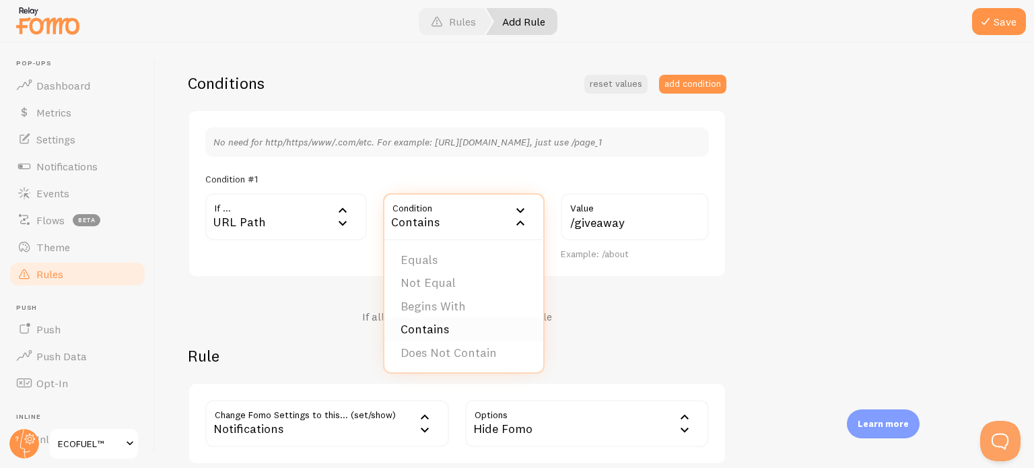
click at [452, 324] on li "Contains" at bounding box center [463, 330] width 159 height 24
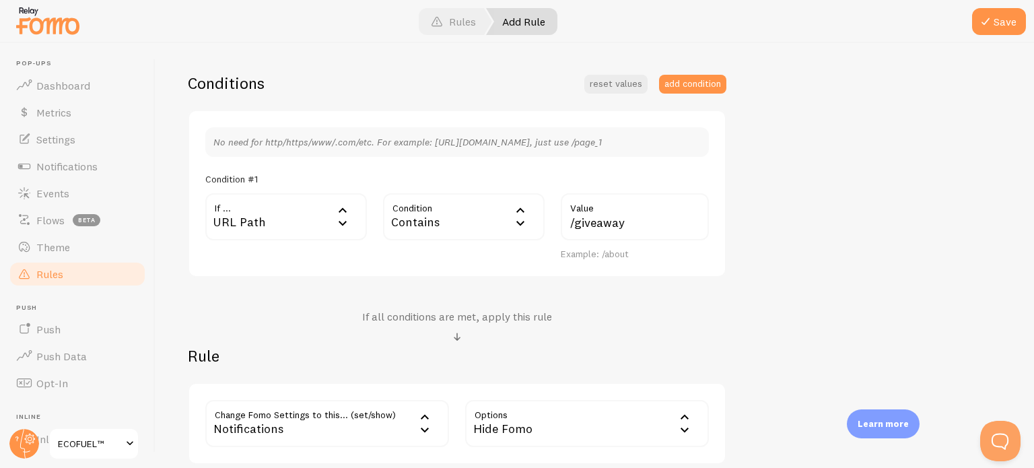
click at [808, 286] on div "Hide on Giveaway Pages Title Example: Checkout Page Hide on giveaway pages Desc…" at bounding box center [595, 177] width 814 height 574
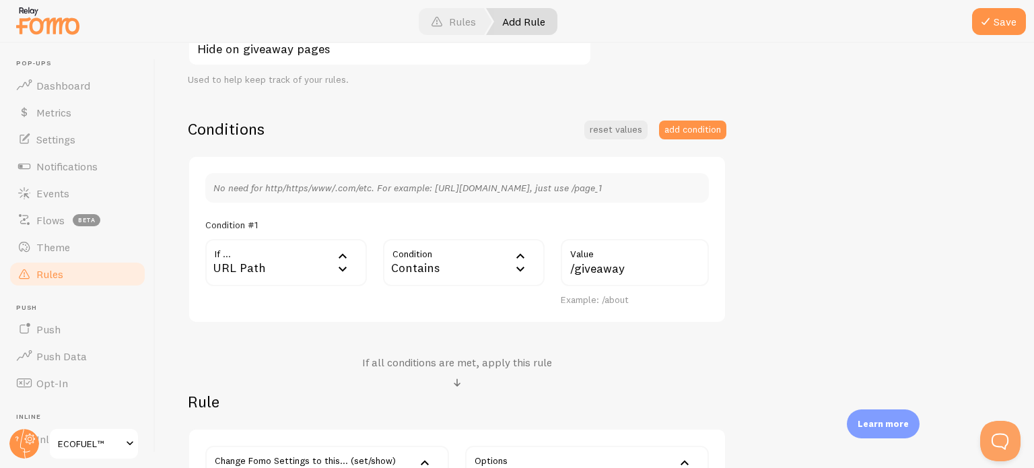
scroll to position [221, 0]
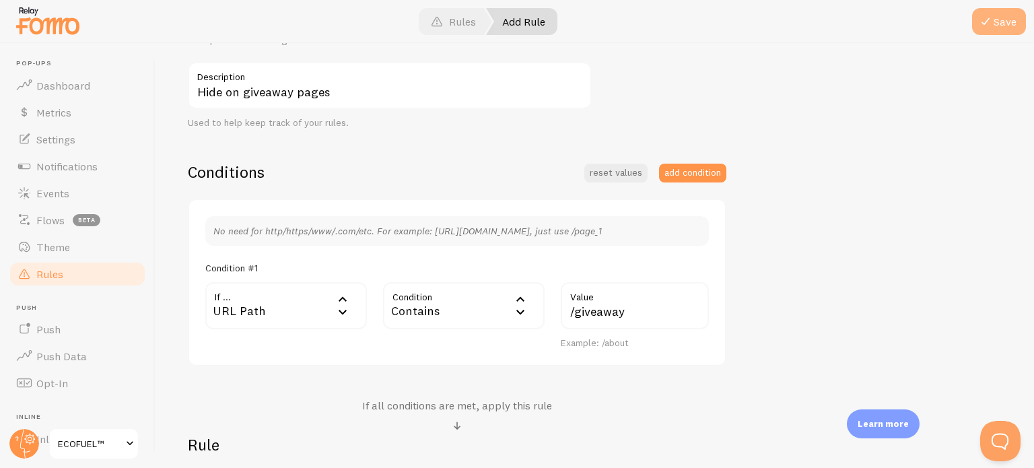
click at [1008, 29] on button "Save" at bounding box center [999, 21] width 54 height 27
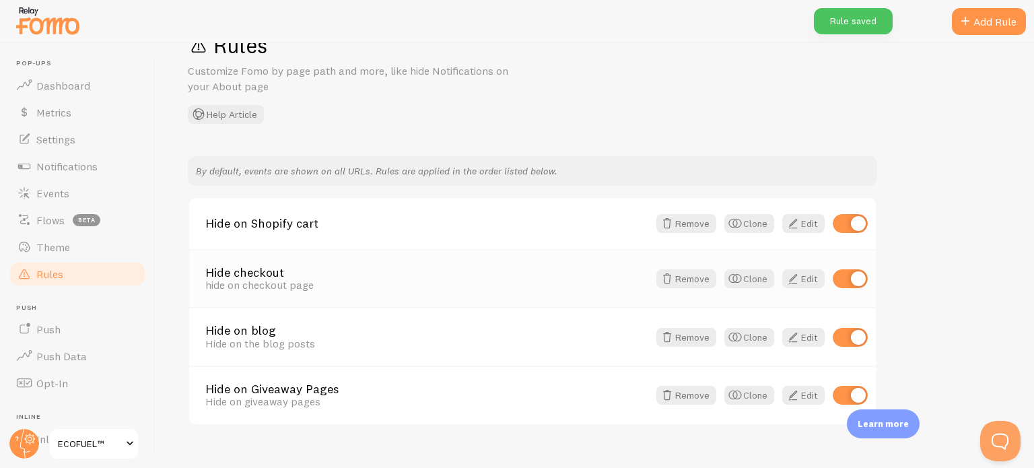
scroll to position [64, 0]
